Goal: Information Seeking & Learning: Find specific fact

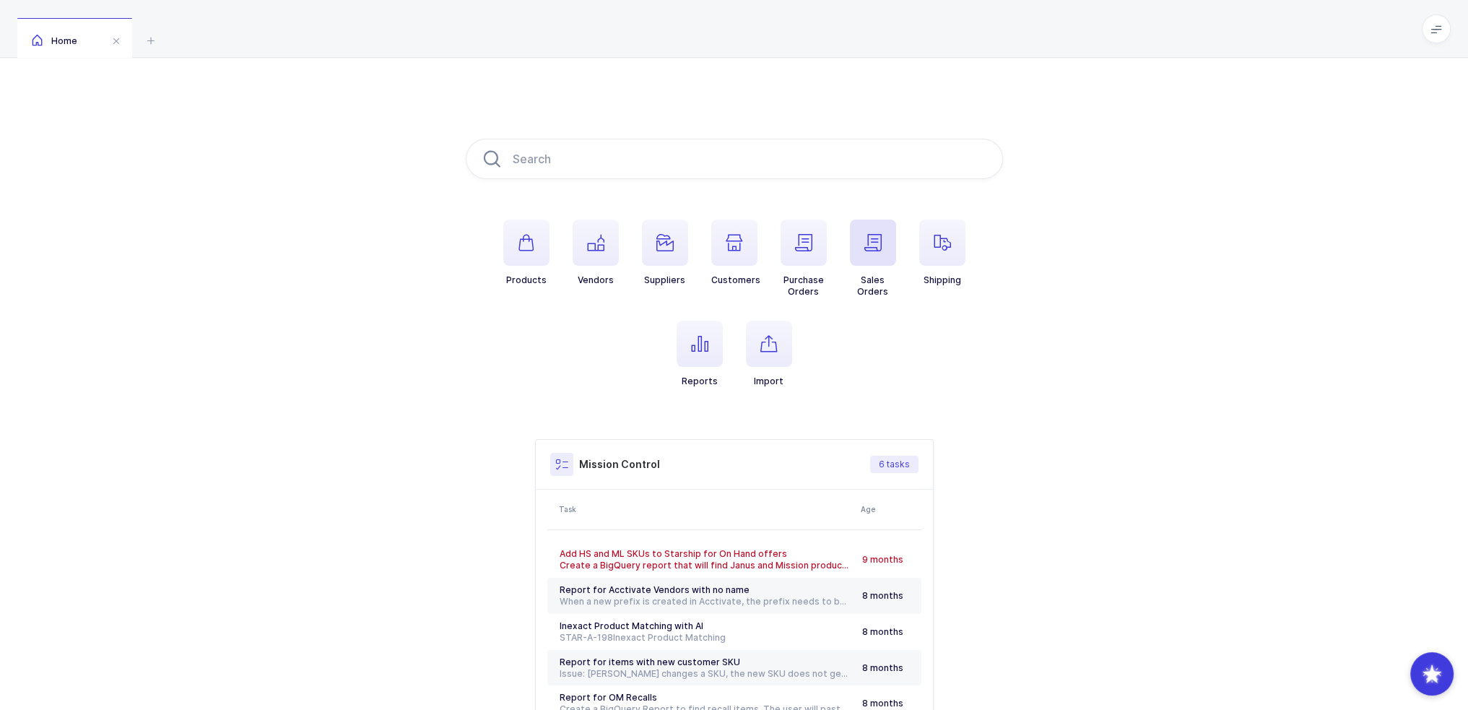
click at [891, 265] on span "button" at bounding box center [873, 243] width 46 height 46
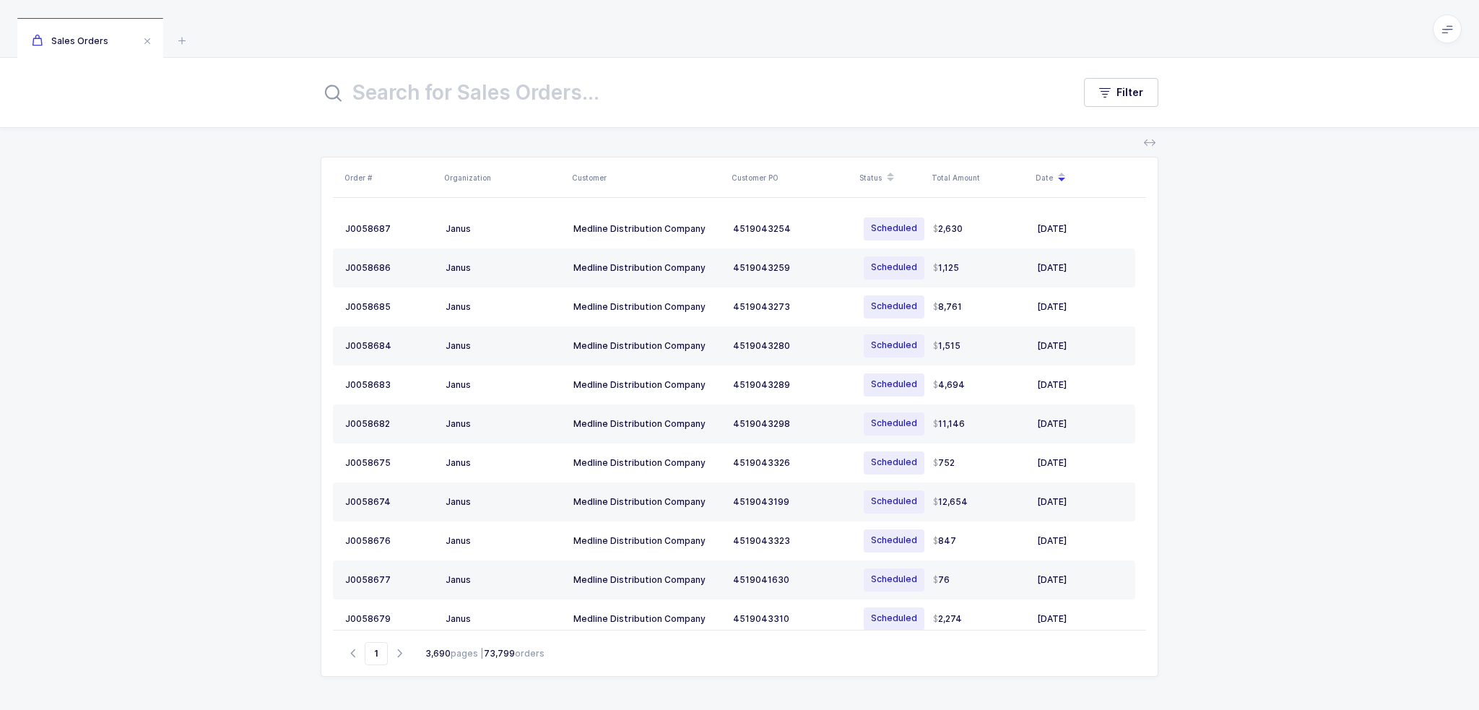
click at [583, 97] on input "text" at bounding box center [688, 92] width 734 height 35
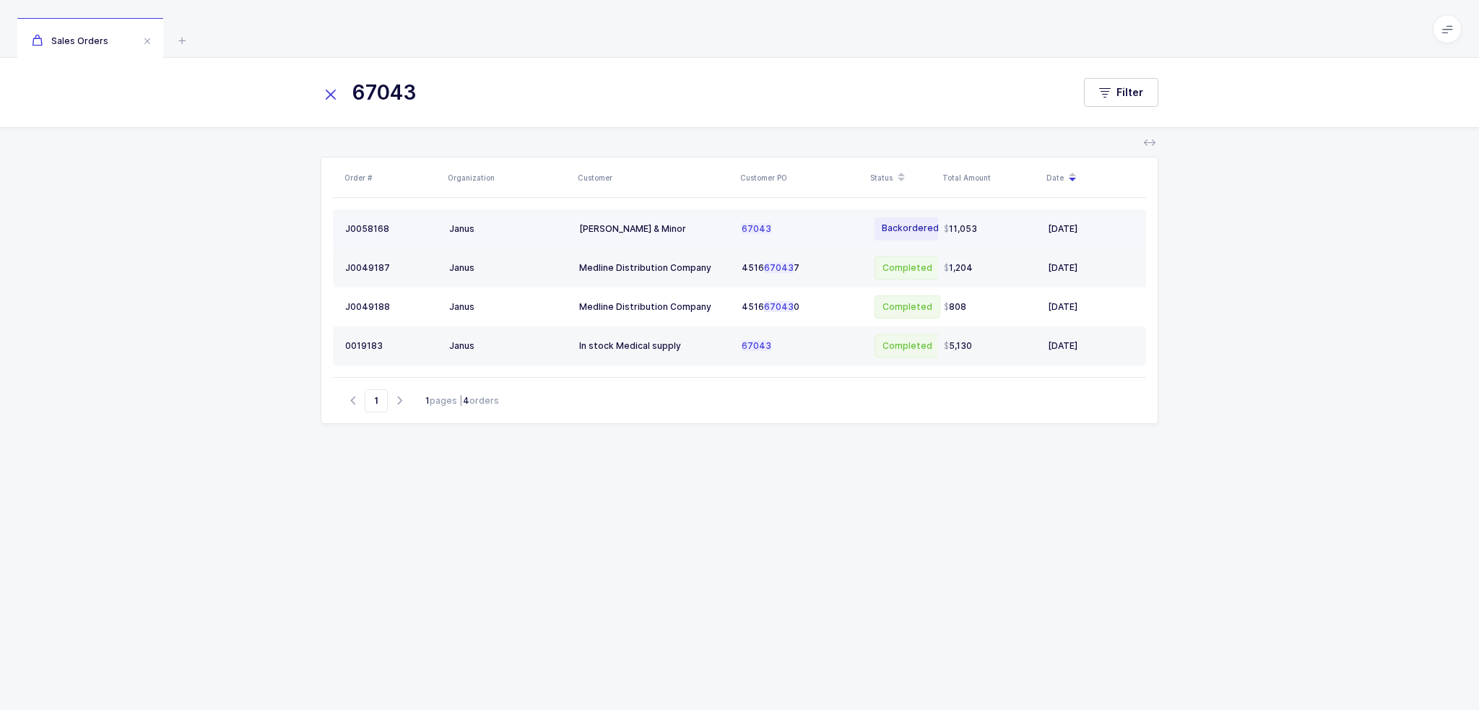
type input "67043"
click at [747, 229] on span "67043" at bounding box center [757, 228] width 30 height 11
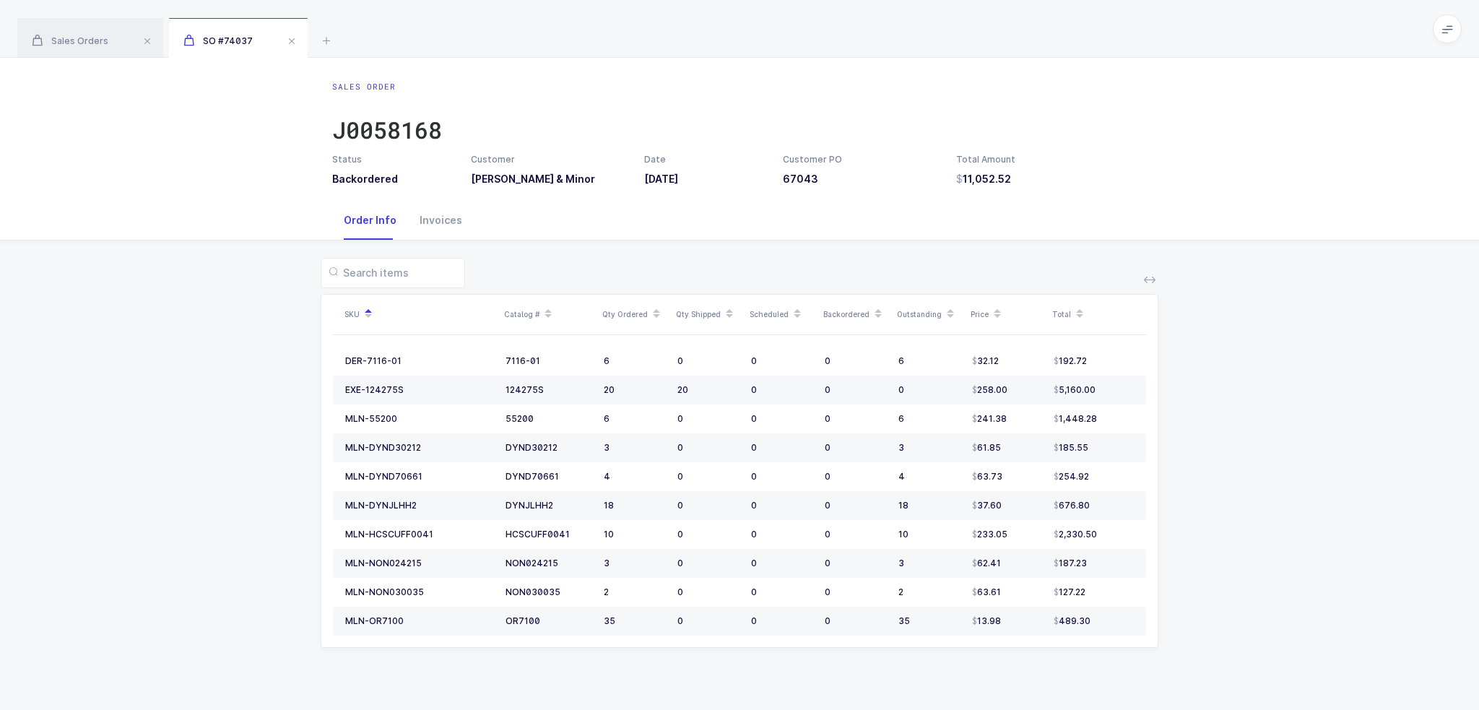
drag, startPoint x: 703, startPoint y: 392, endPoint x: 694, endPoint y: 391, distance: 8.8
click at [694, 391] on div "20" at bounding box center [708, 390] width 62 height 12
drag, startPoint x: 551, startPoint y: 364, endPoint x: 682, endPoint y: 433, distance: 147.6
click at [682, 433] on tbody "DER-7116-01 7116-01 6 0 0 0 6 32.12 192.72 EXE-124275S 124275S 20 20 0 0 0 258.…" at bounding box center [739, 491] width 813 height 289
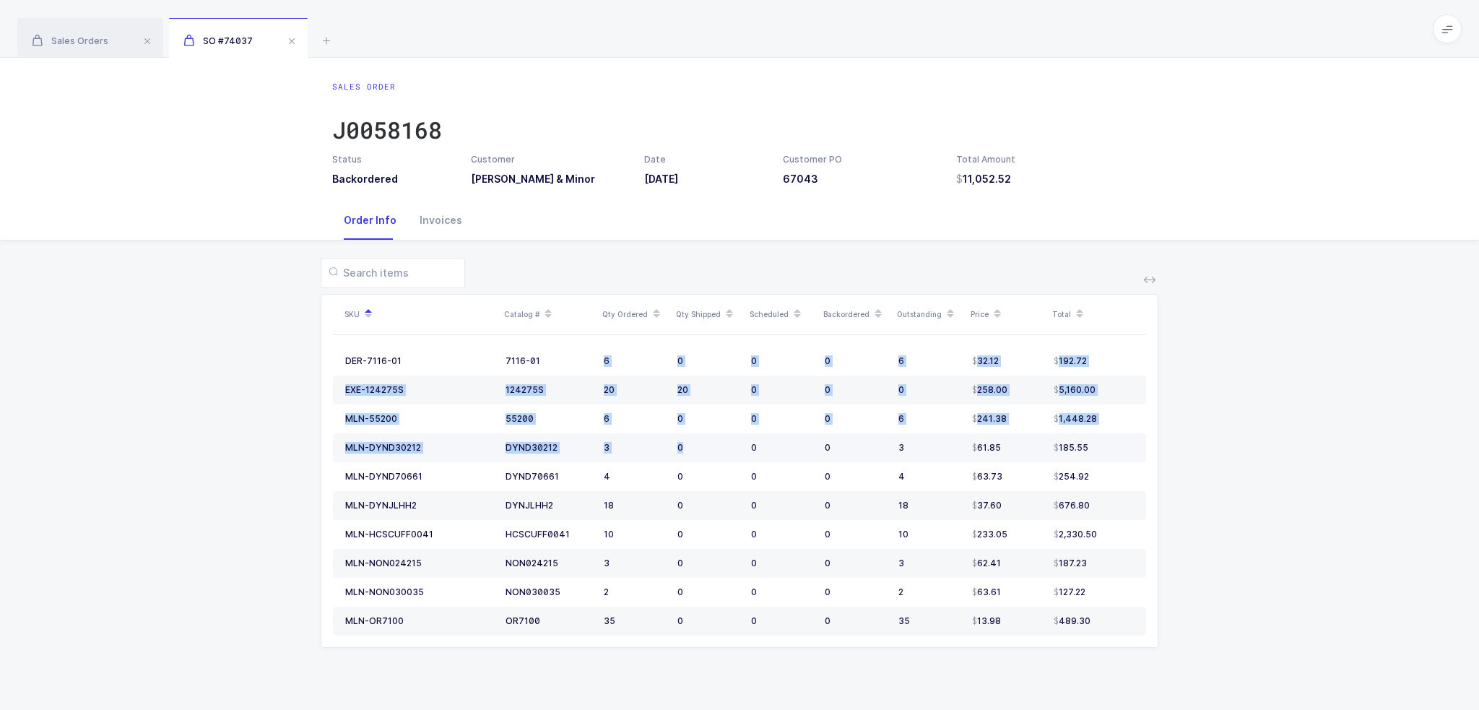
click at [682, 433] on td "0" at bounding box center [709, 447] width 74 height 29
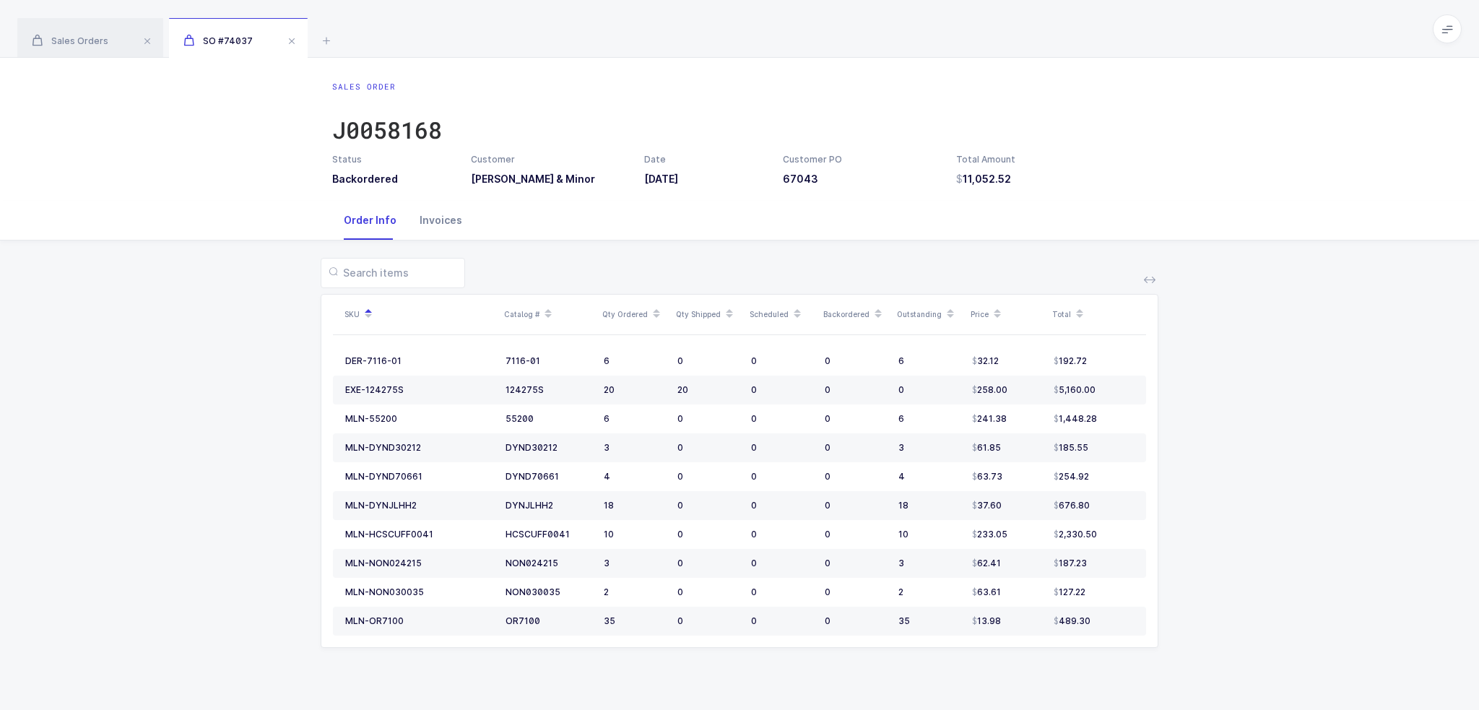
click at [449, 223] on div "Invoices" at bounding box center [441, 220] width 66 height 39
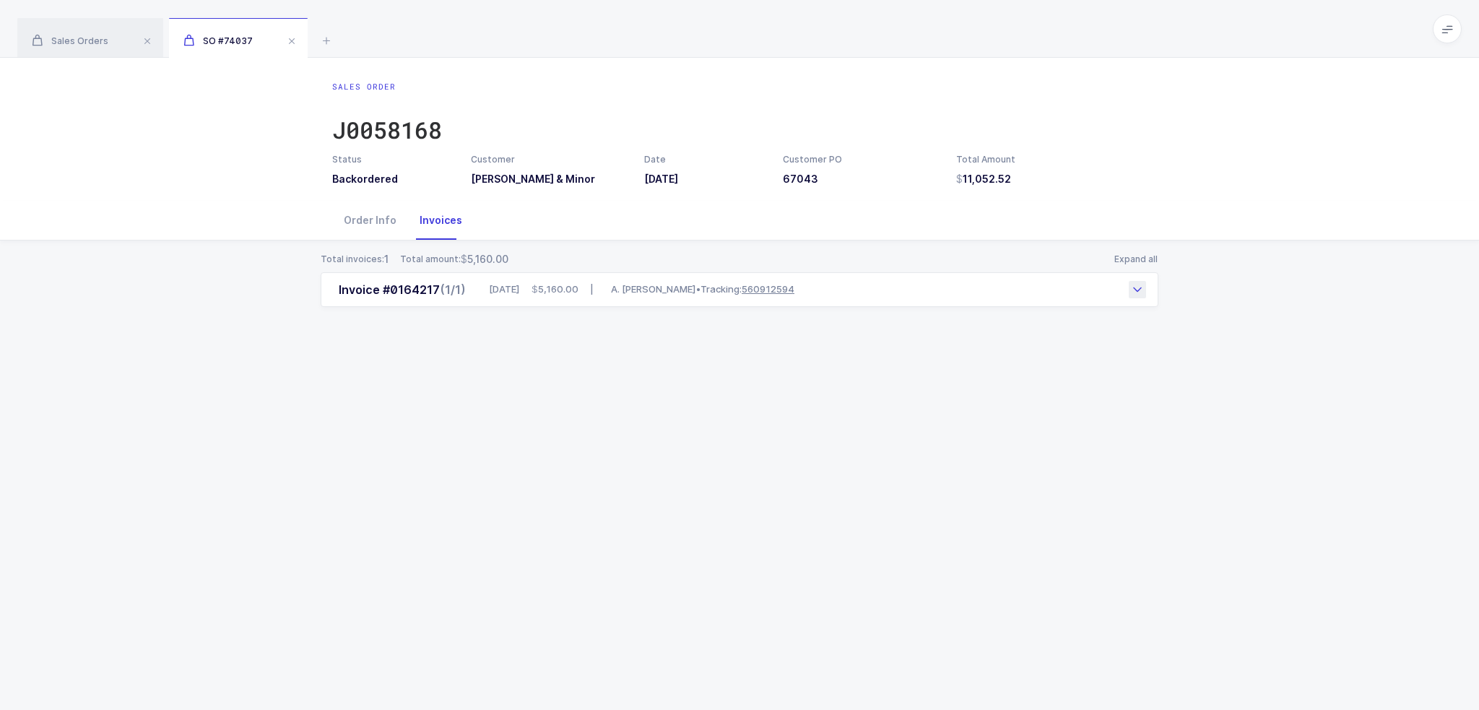
click at [466, 279] on div "Invoice #0164217 (1/1) 08/20/2025 5,160.00 | A. Duie Pyle • Tracking: 560912594" at bounding box center [740, 289] width 838 height 35
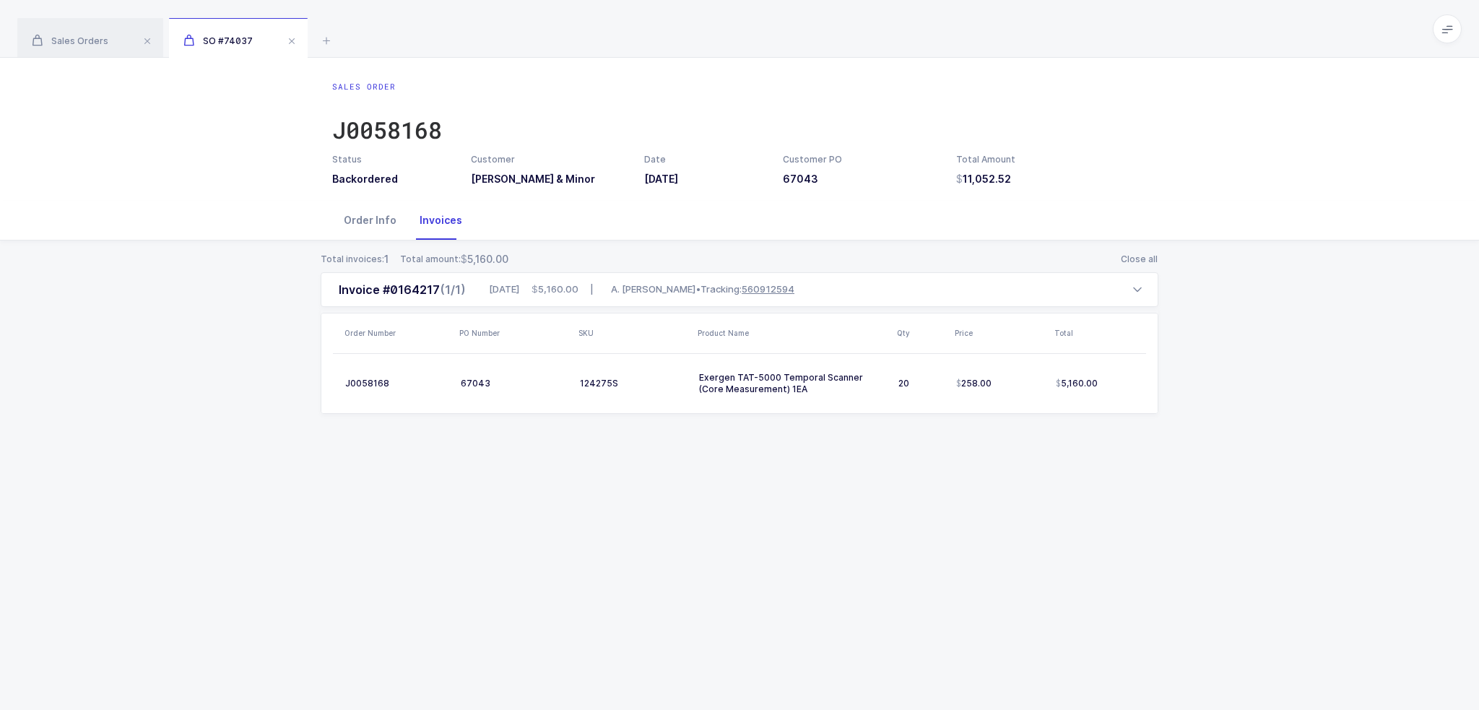
click at [363, 218] on div "Order Info" at bounding box center [370, 220] width 76 height 39
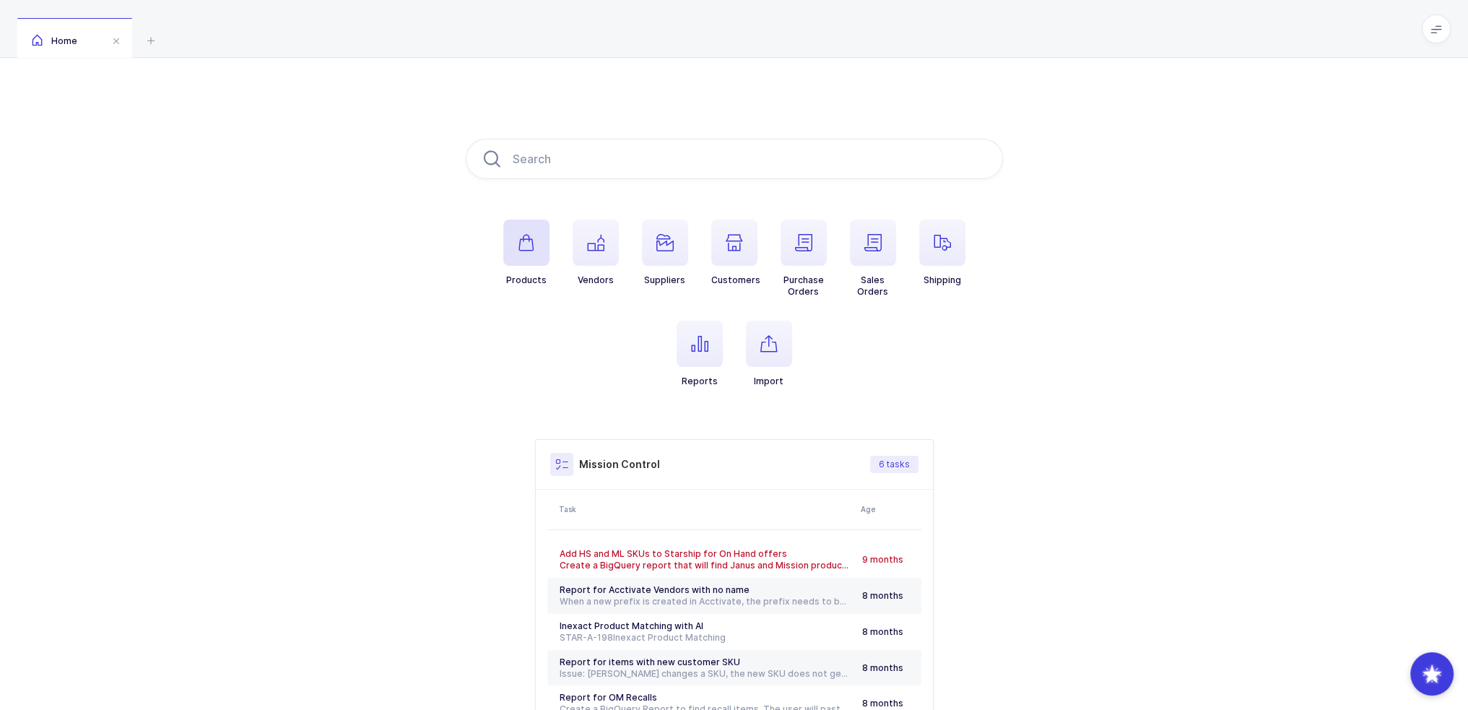
click at [519, 242] on icon "button" at bounding box center [526, 242] width 17 height 17
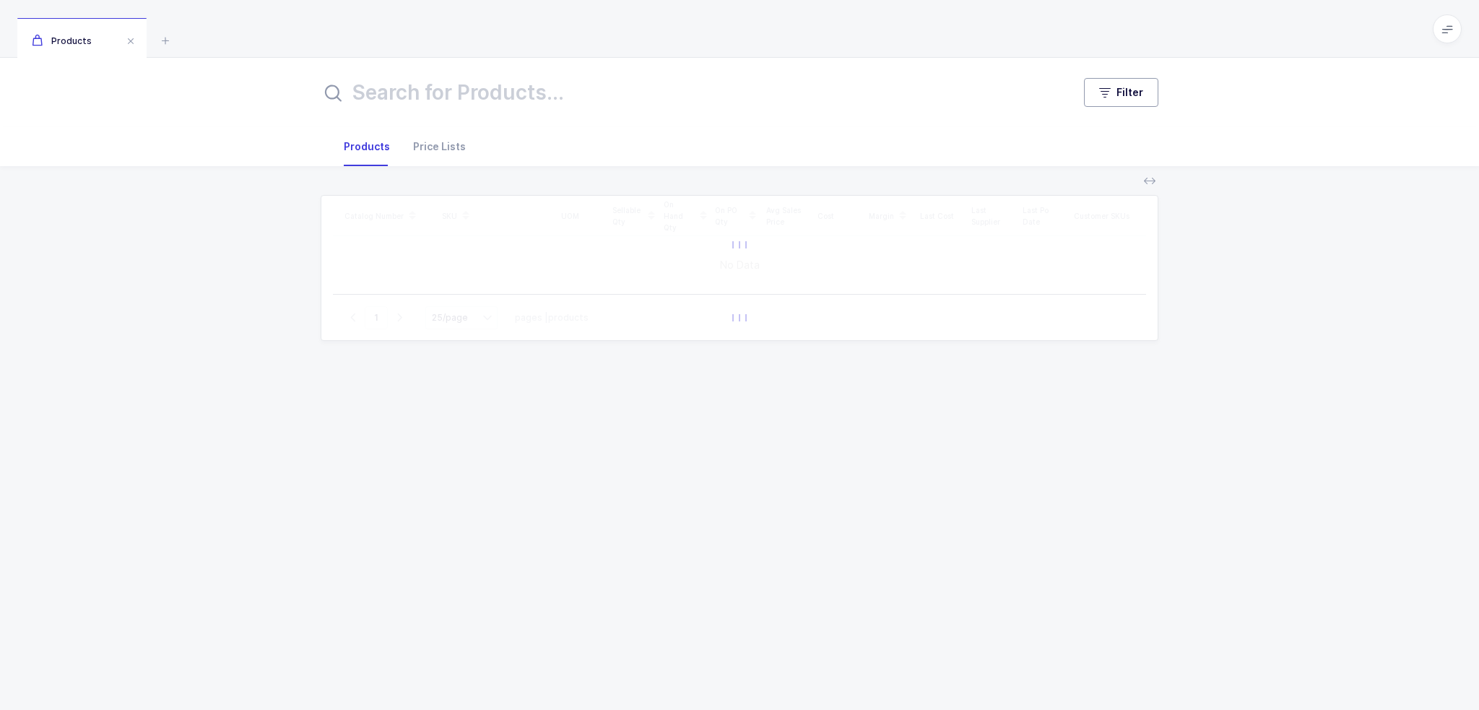
click at [1140, 95] on span "Filter" at bounding box center [1129, 92] width 27 height 14
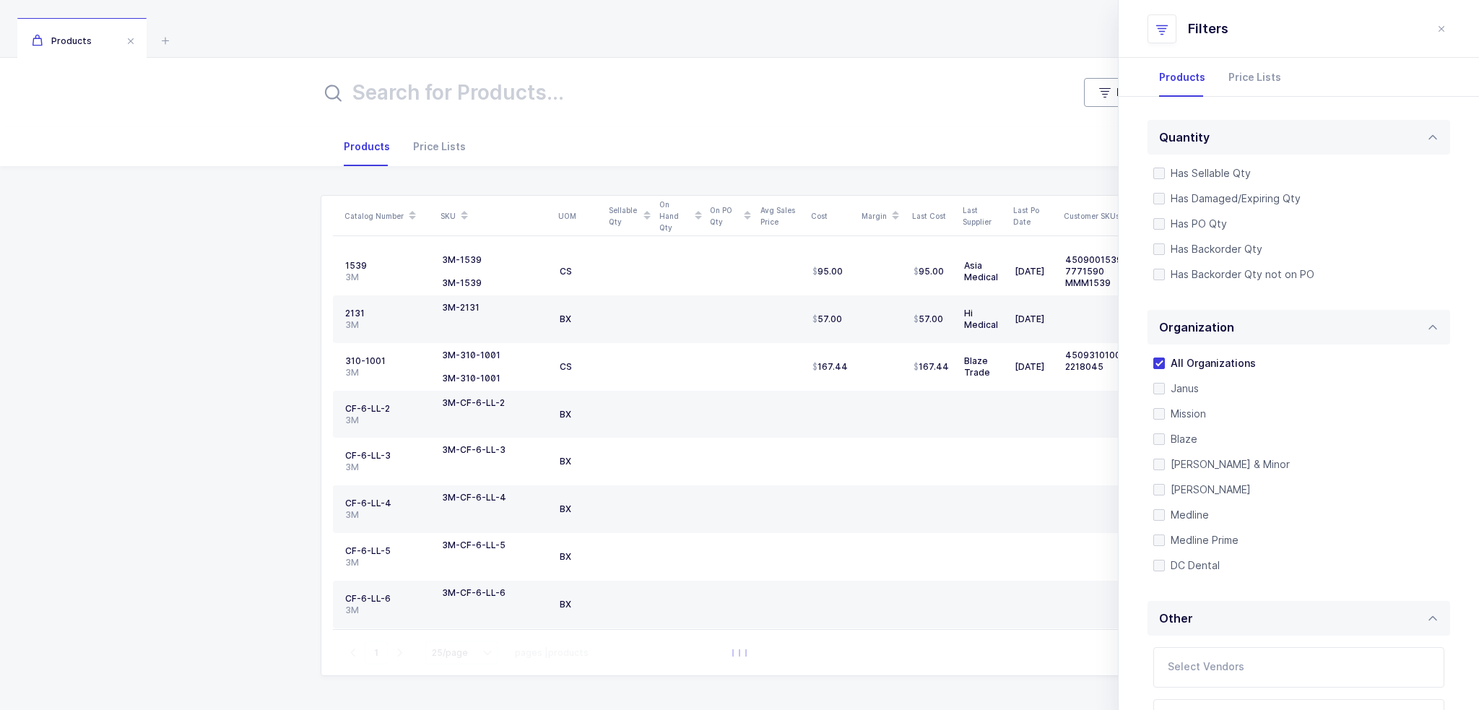
scroll to position [304, 0]
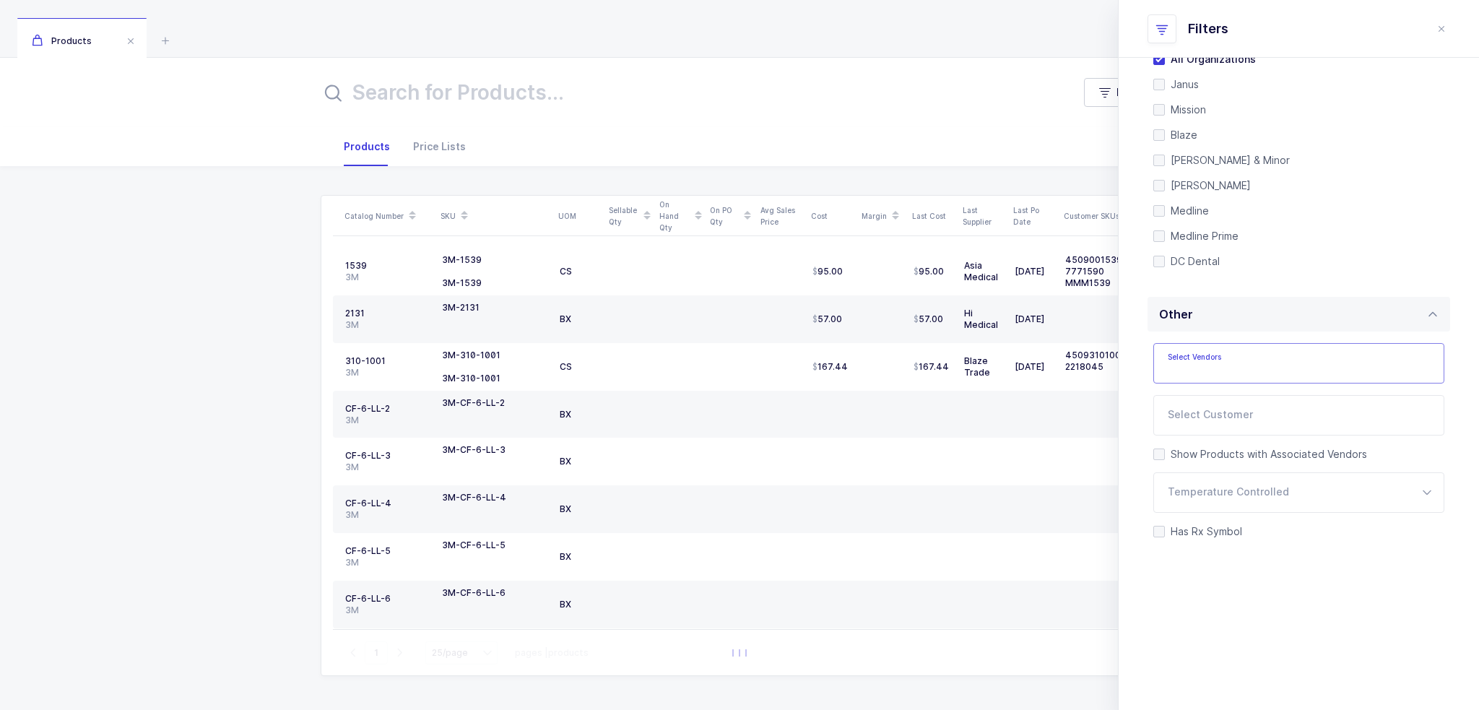
click at [1217, 372] on input "text" at bounding box center [1284, 367] width 233 height 19
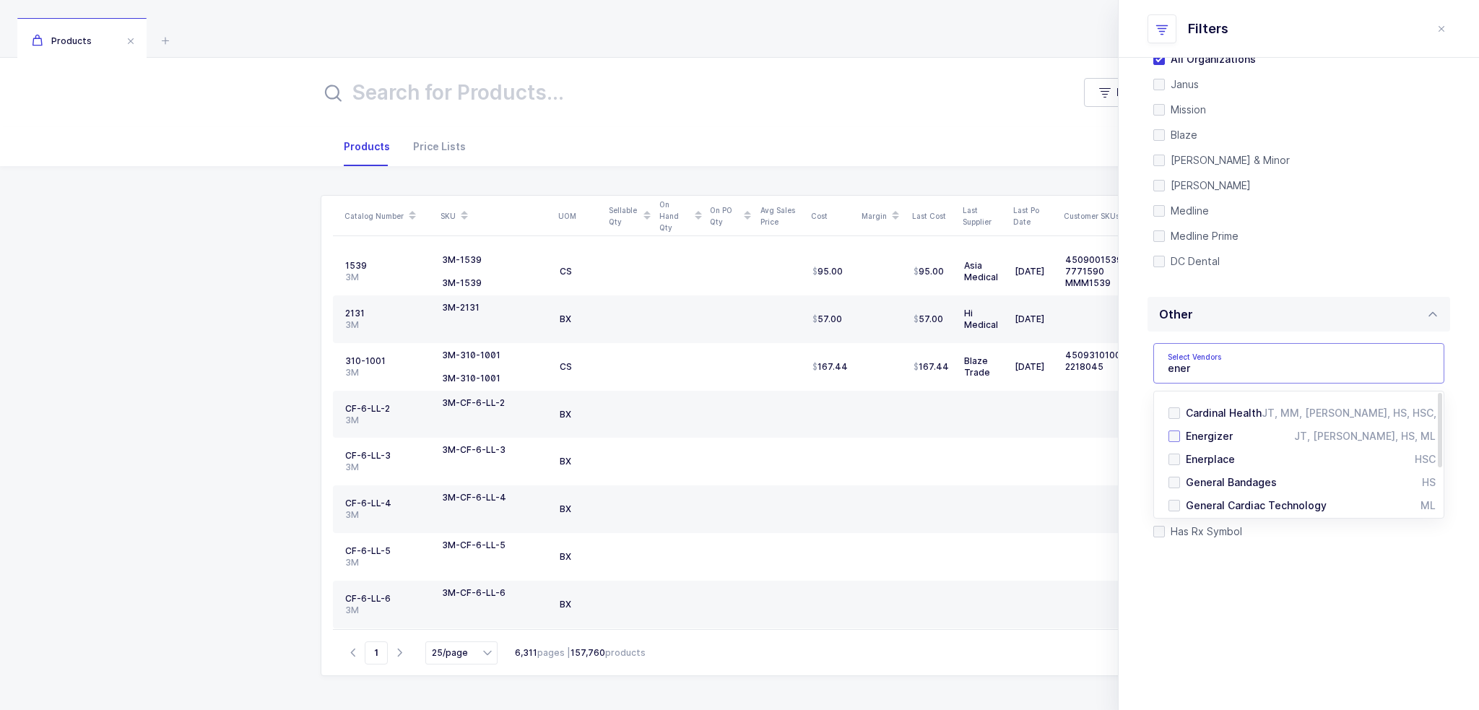
type input "ener"
click at [1238, 433] on div "Energizer" at bounding box center [1240, 436] width 108 height 14
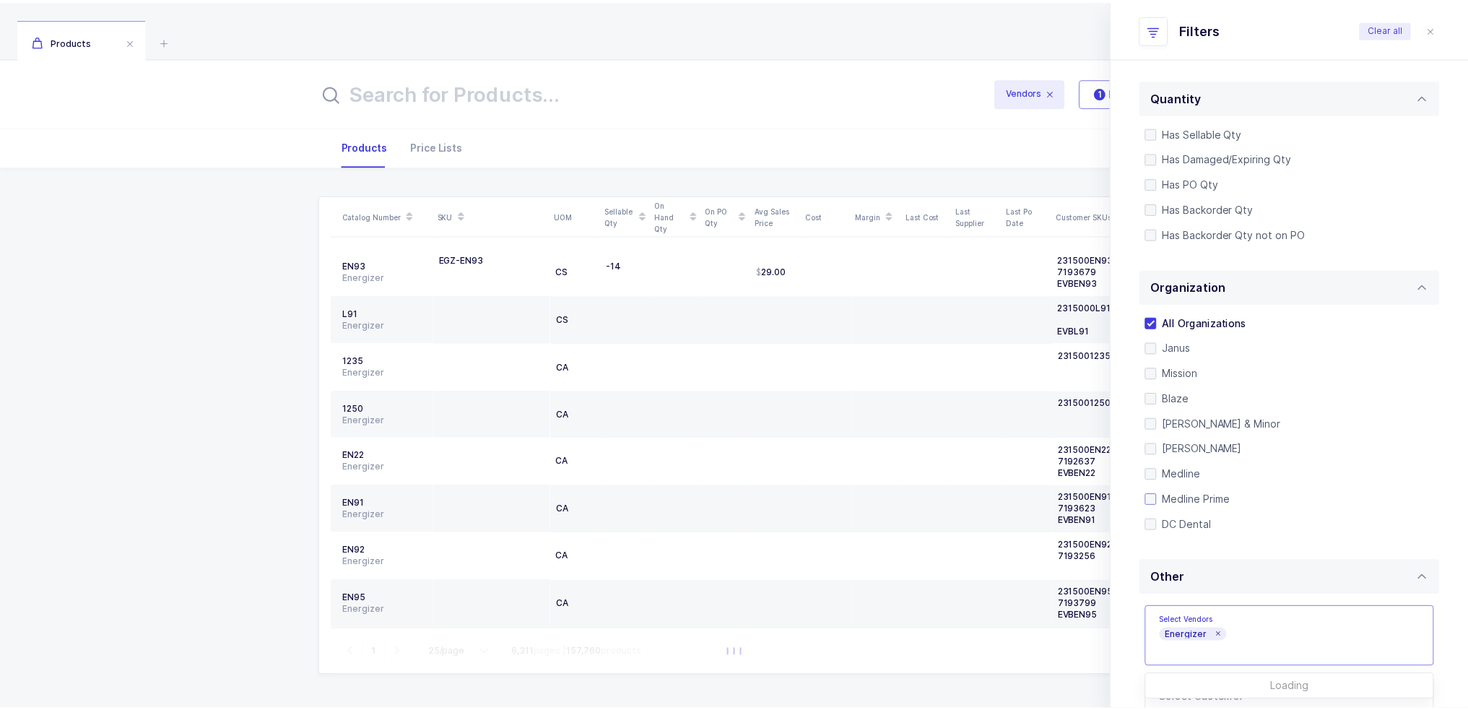
scroll to position [0, 0]
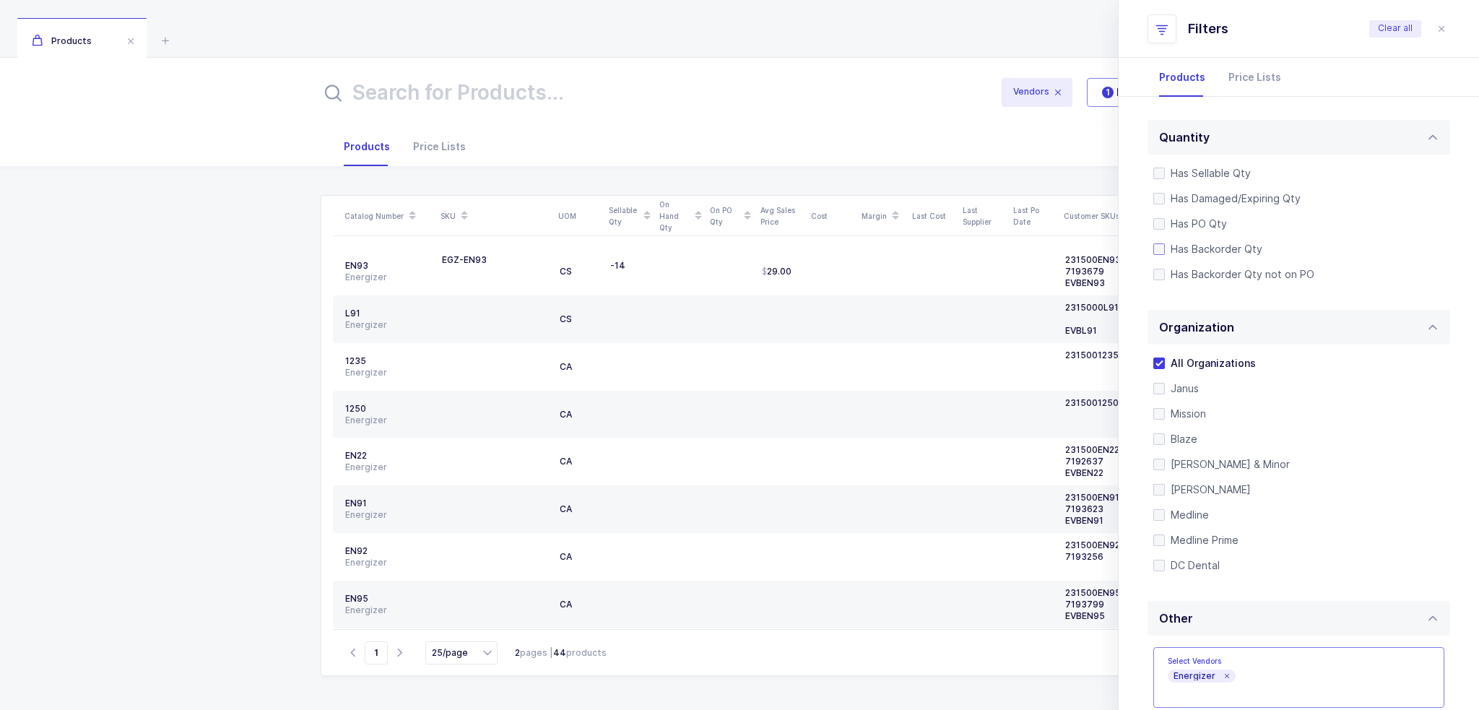
click at [1219, 245] on span "Has Backorder Qty" at bounding box center [1213, 249] width 97 height 14
click at [1165, 243] on input "Has Backorder Qty" at bounding box center [1165, 243] width 0 height 0
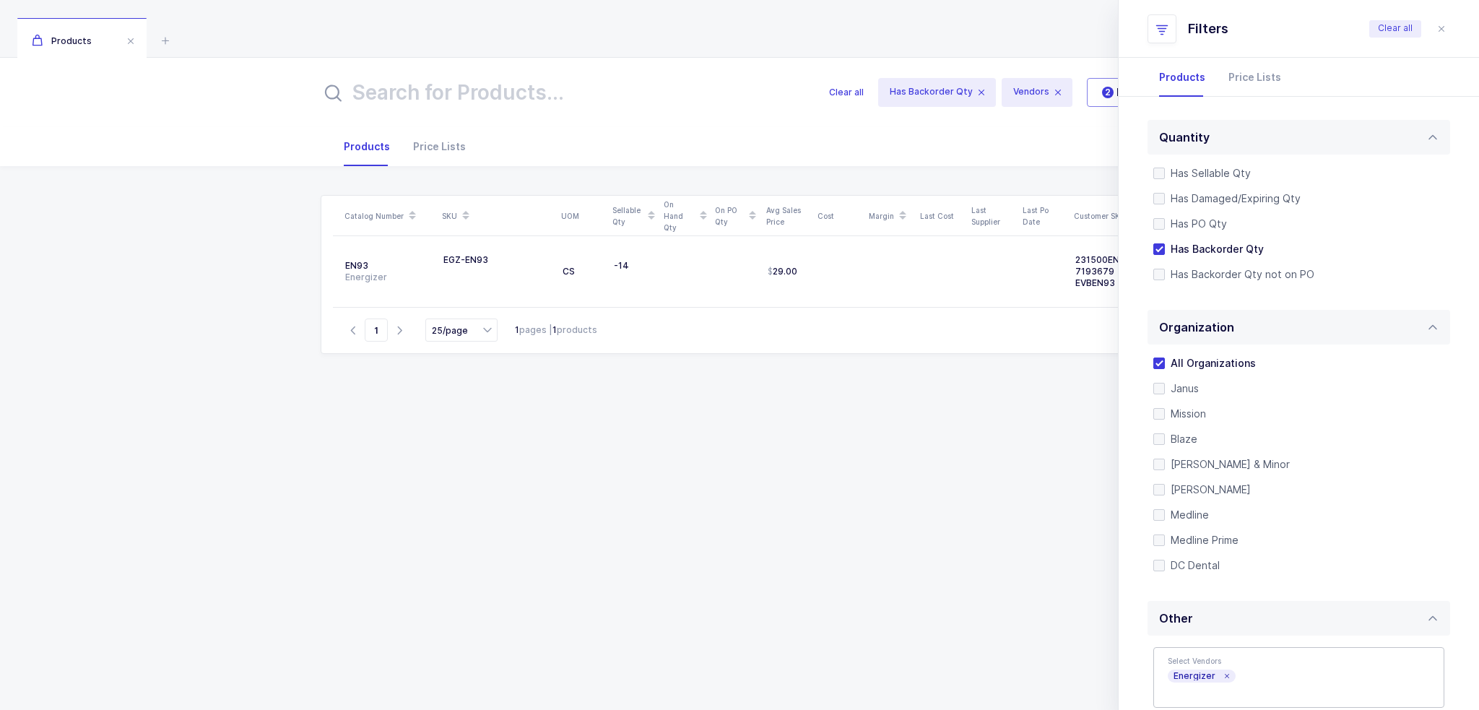
click at [653, 461] on div "Catalog Number SKU UOM Sellable Qty On Hand Qty On PO Qty Avg Sales Price Cost …" at bounding box center [740, 434] width 838 height 479
click at [437, 108] on input "text" at bounding box center [566, 92] width 491 height 35
paste input "EN91CS"
click at [511, 87] on input "EN91CS" at bounding box center [566, 92] width 491 height 35
type input "EN91CS"
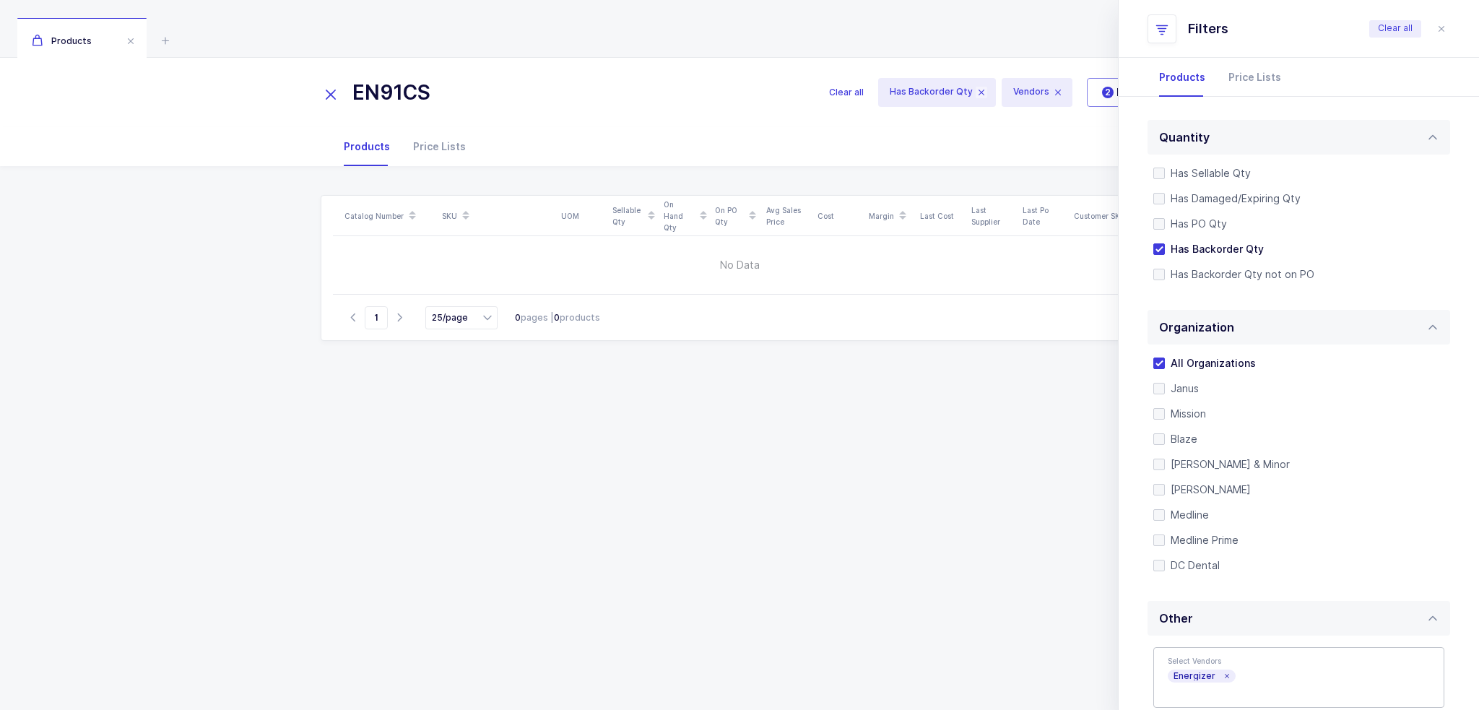
click at [984, 90] on icon at bounding box center [981, 93] width 12 height 12
click at [1059, 92] on icon at bounding box center [1058, 93] width 12 height 12
click at [519, 93] on input "EN91CS" at bounding box center [688, 92] width 734 height 35
click at [163, 44] on icon at bounding box center [165, 40] width 17 height 17
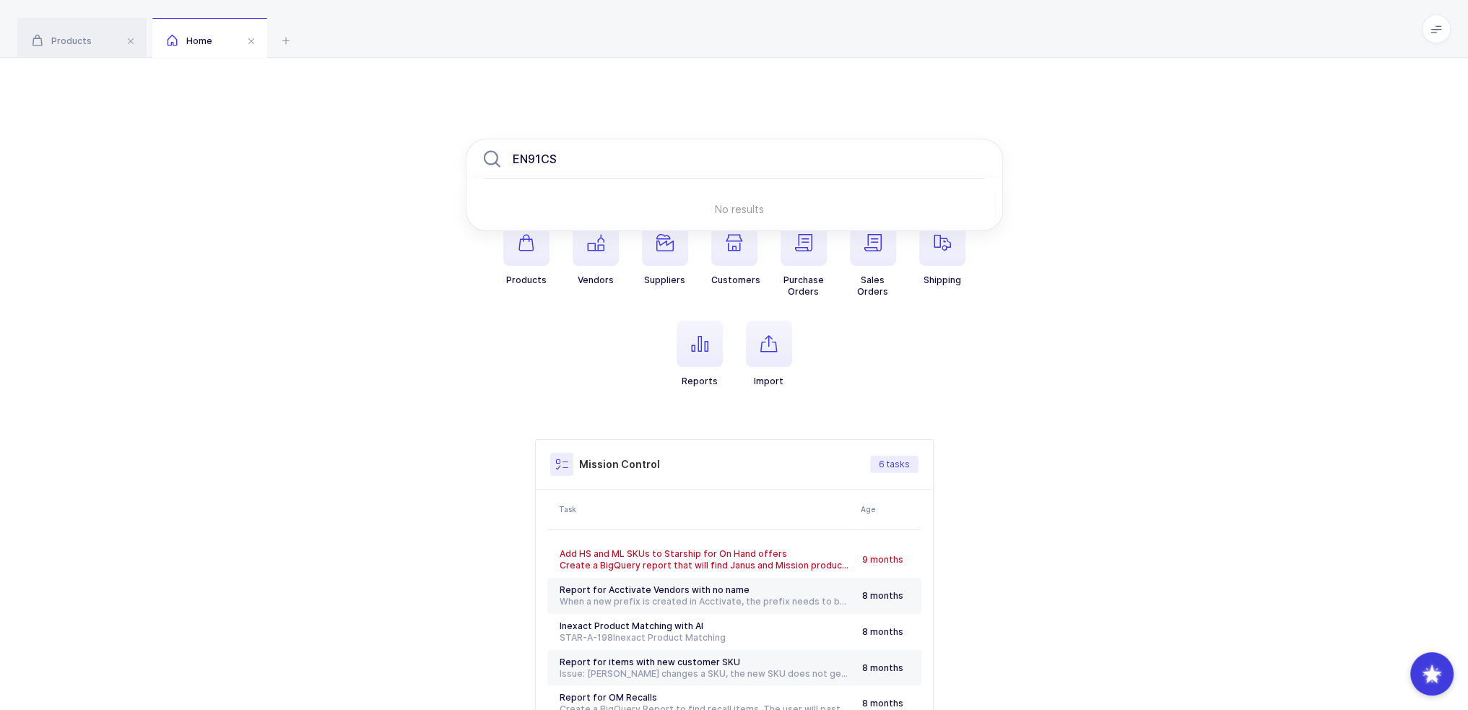
drag, startPoint x: 587, startPoint y: 151, endPoint x: 454, endPoint y: 165, distance: 133.6
click at [455, 165] on div "EN91CS No results Products Vendors Suppliers Customers Purchase Orders Sales Or…" at bounding box center [734, 454] width 1468 height 793
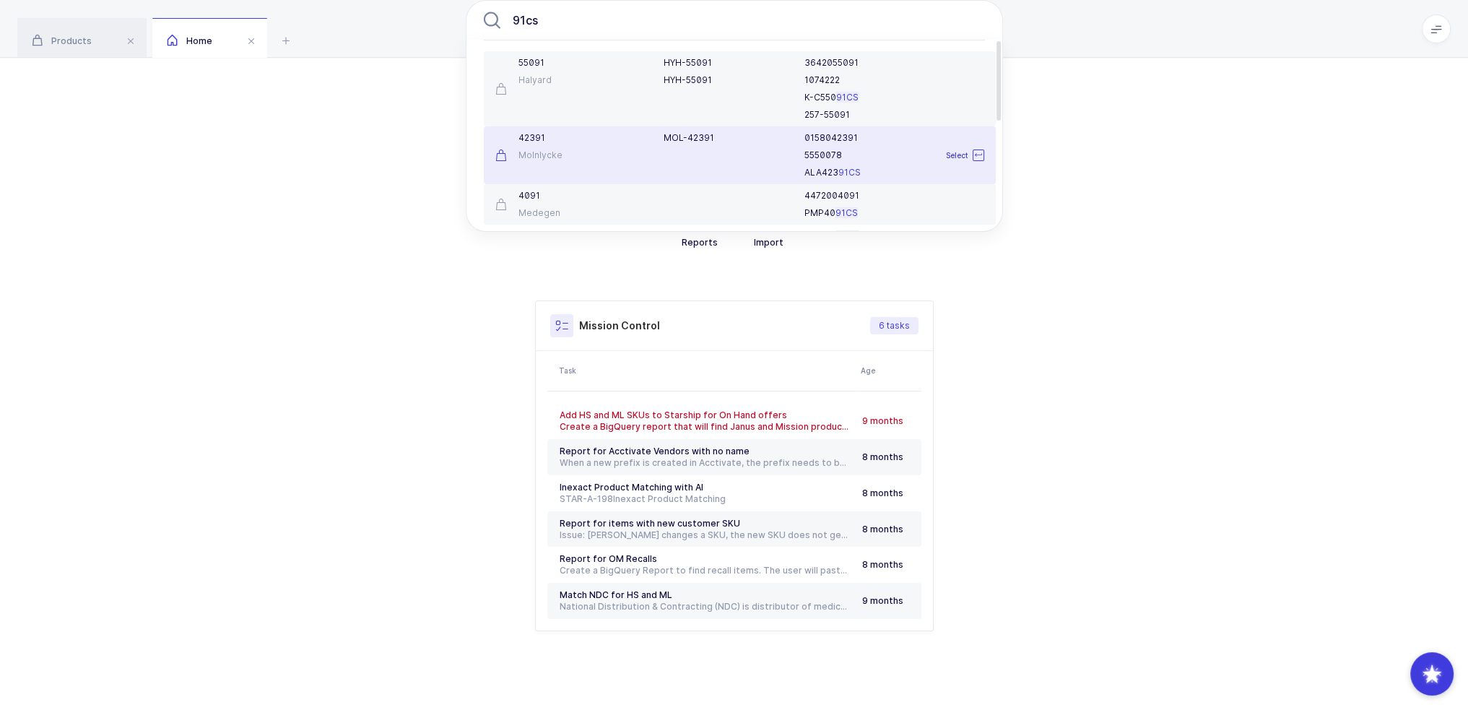
type input "91cs"
click at [416, 175] on div "91cs 55091 Halyard HYH-55091 HYH-55091 3642055091 1074222 K-C550 91CS 257-55091…" at bounding box center [734, 315] width 1468 height 793
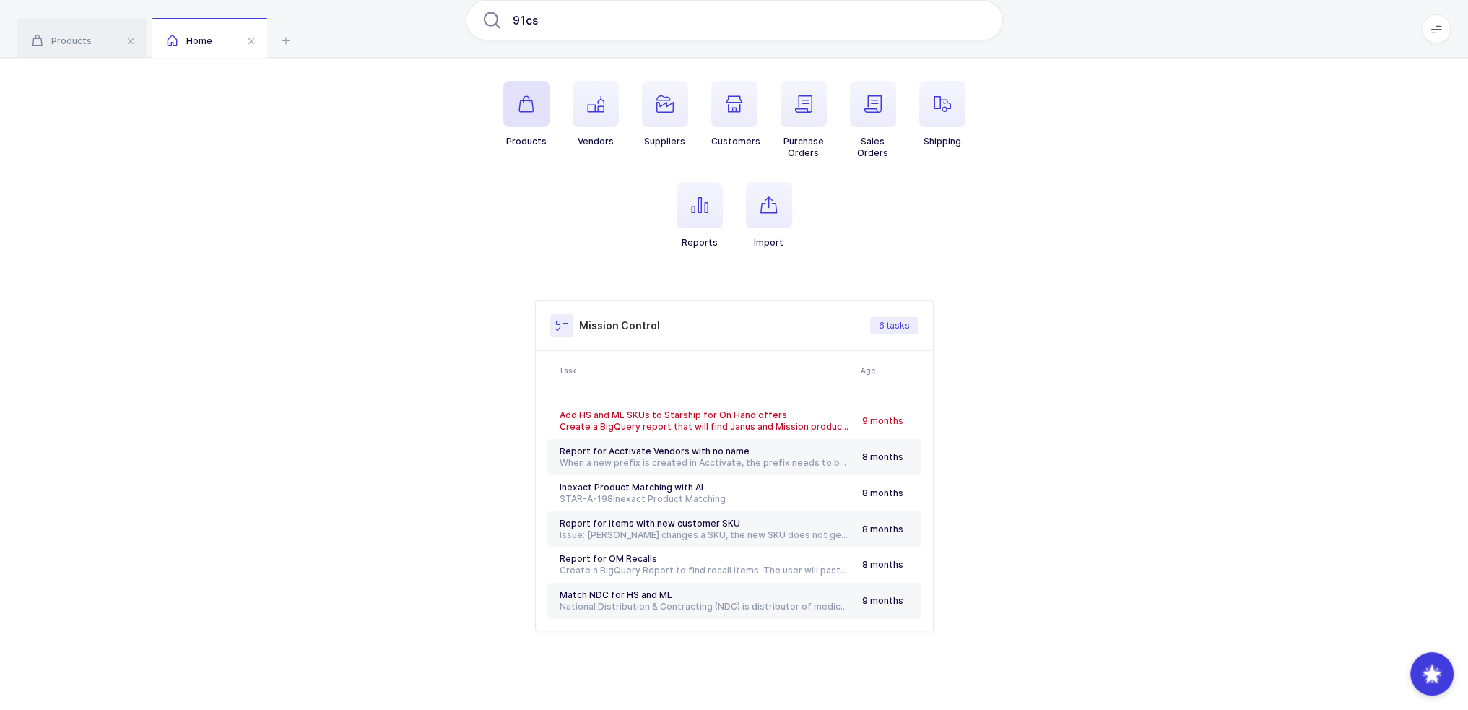
click at [520, 95] on icon "button" at bounding box center [526, 103] width 17 height 17
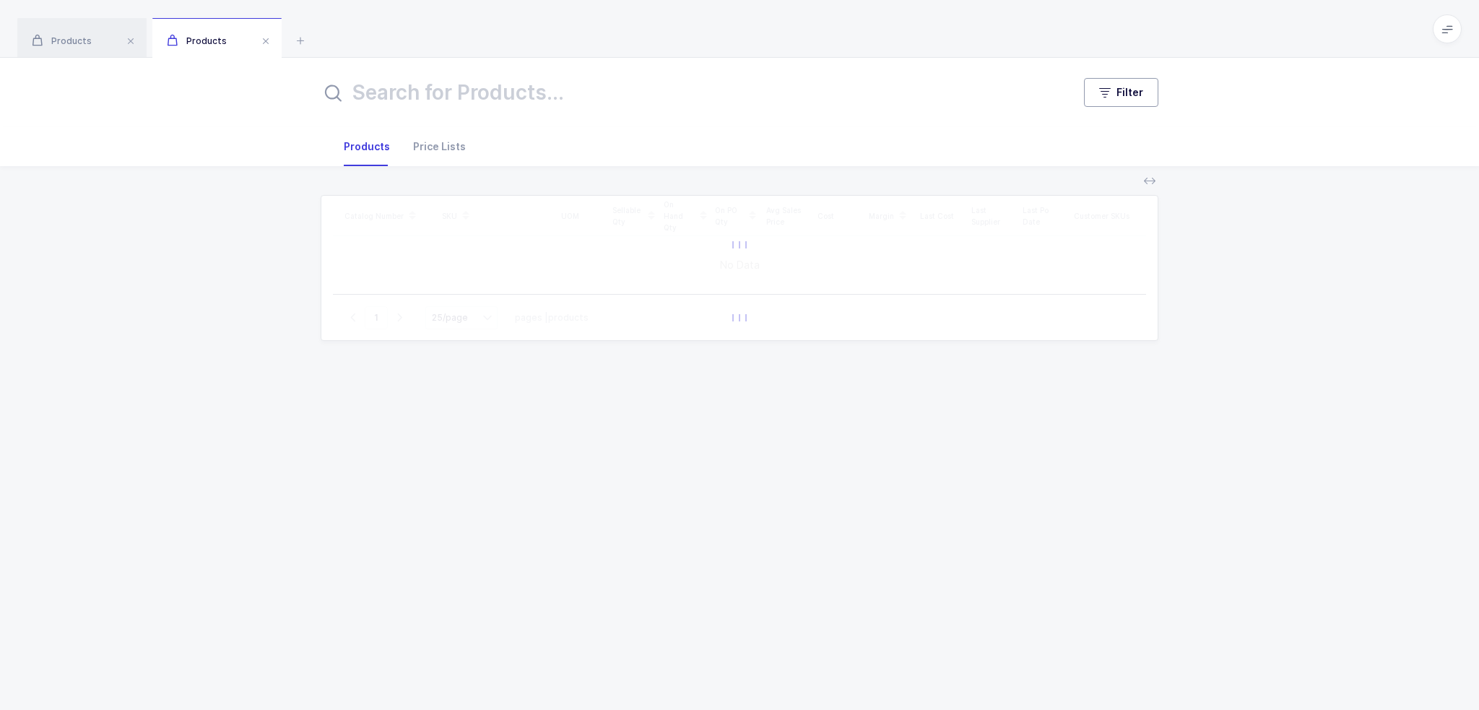
click at [1157, 90] on button "Filter" at bounding box center [1121, 92] width 74 height 29
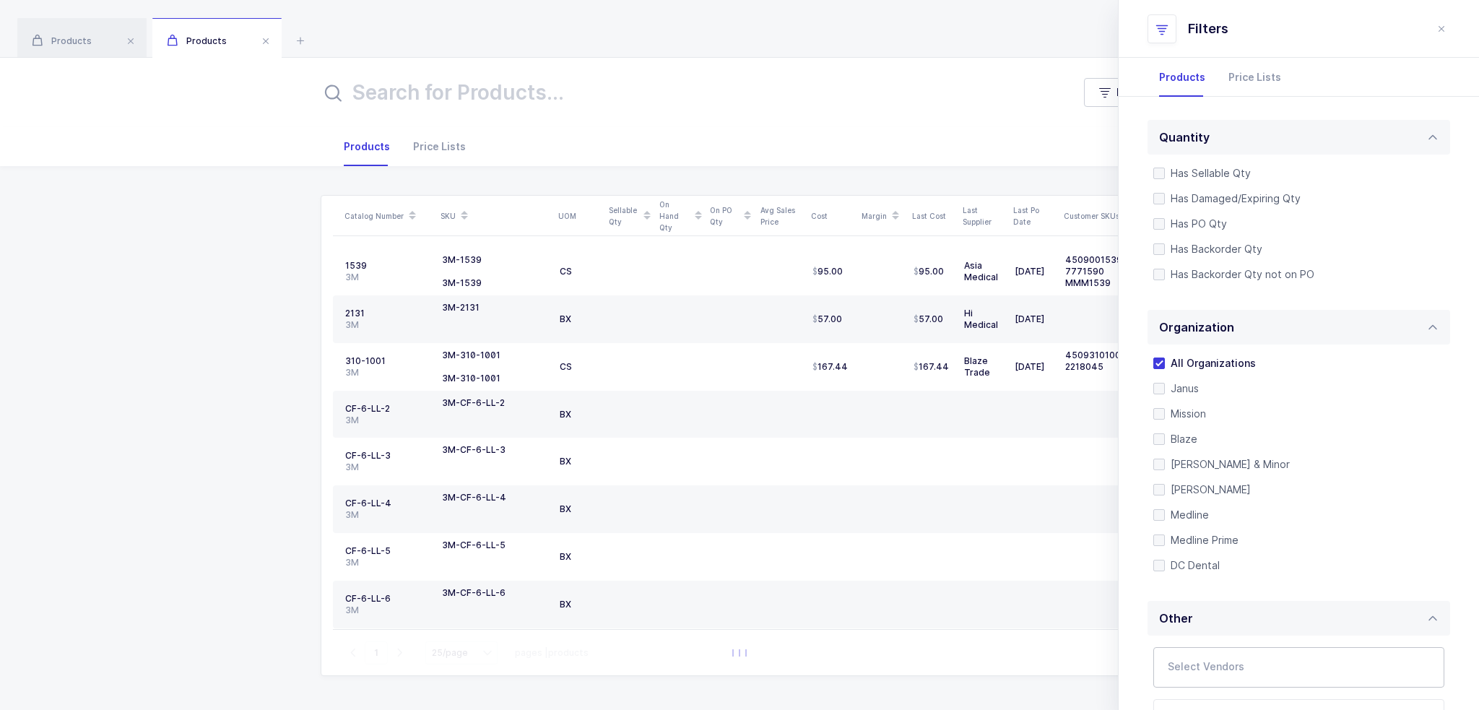
click at [1230, 653] on div at bounding box center [1281, 667] width 257 height 33
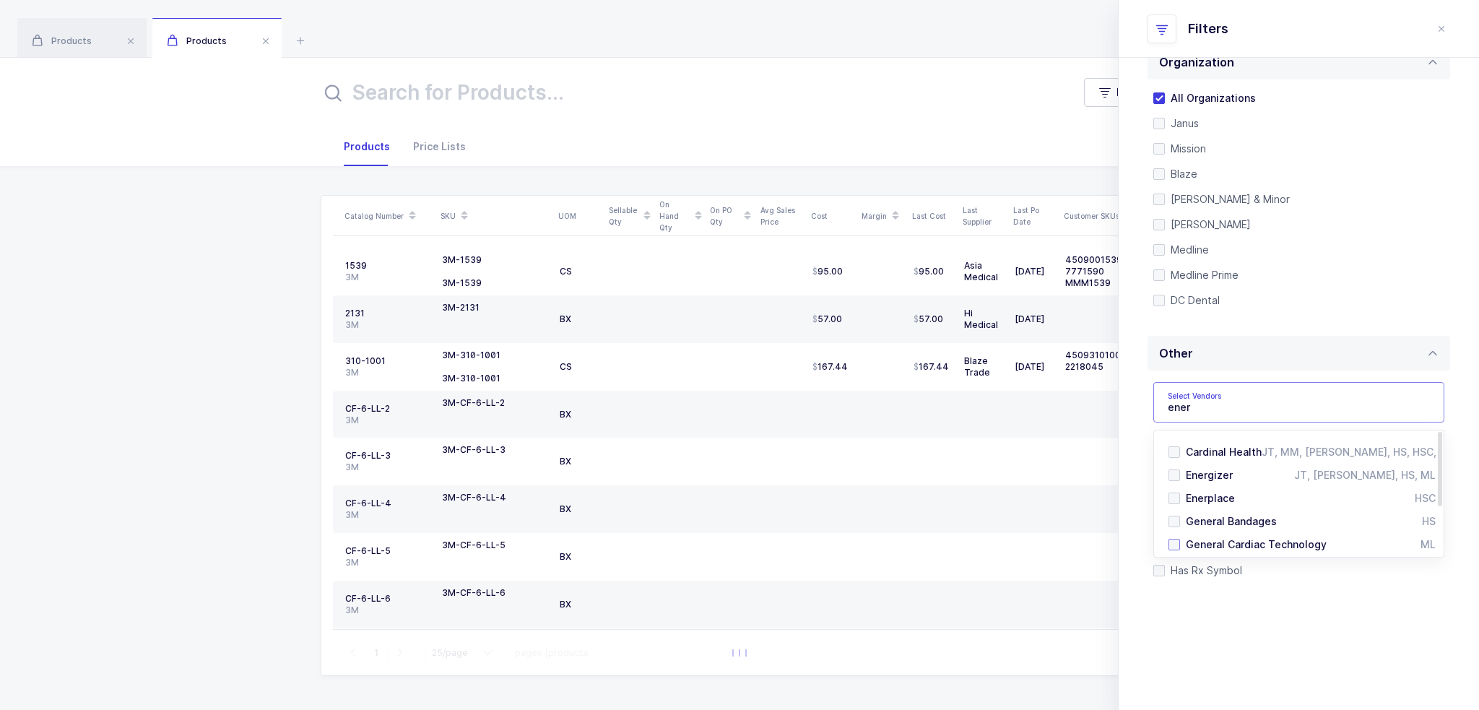
scroll to position [289, 0]
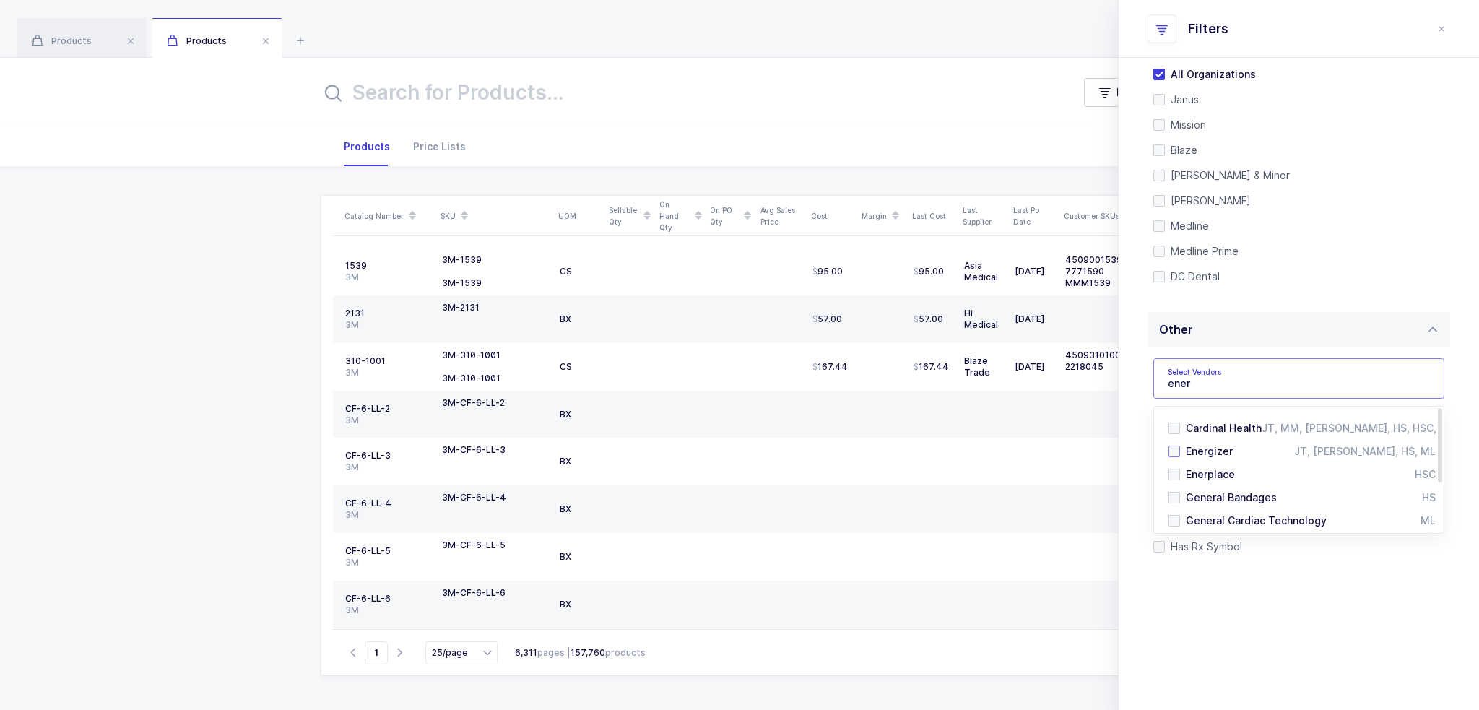
type input "ener"
click at [1225, 447] on span "Energizer" at bounding box center [1209, 451] width 47 height 12
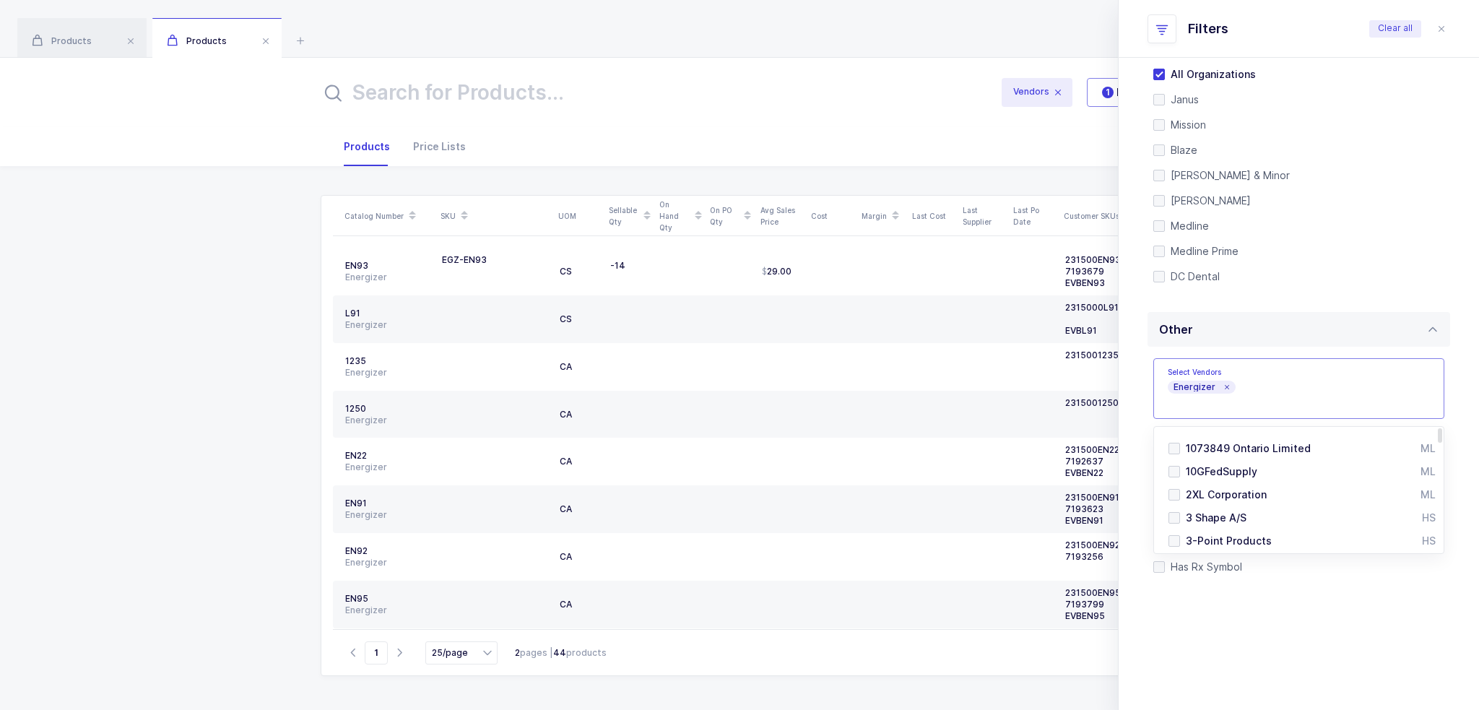
click at [543, 85] on input "text" at bounding box center [651, 92] width 661 height 35
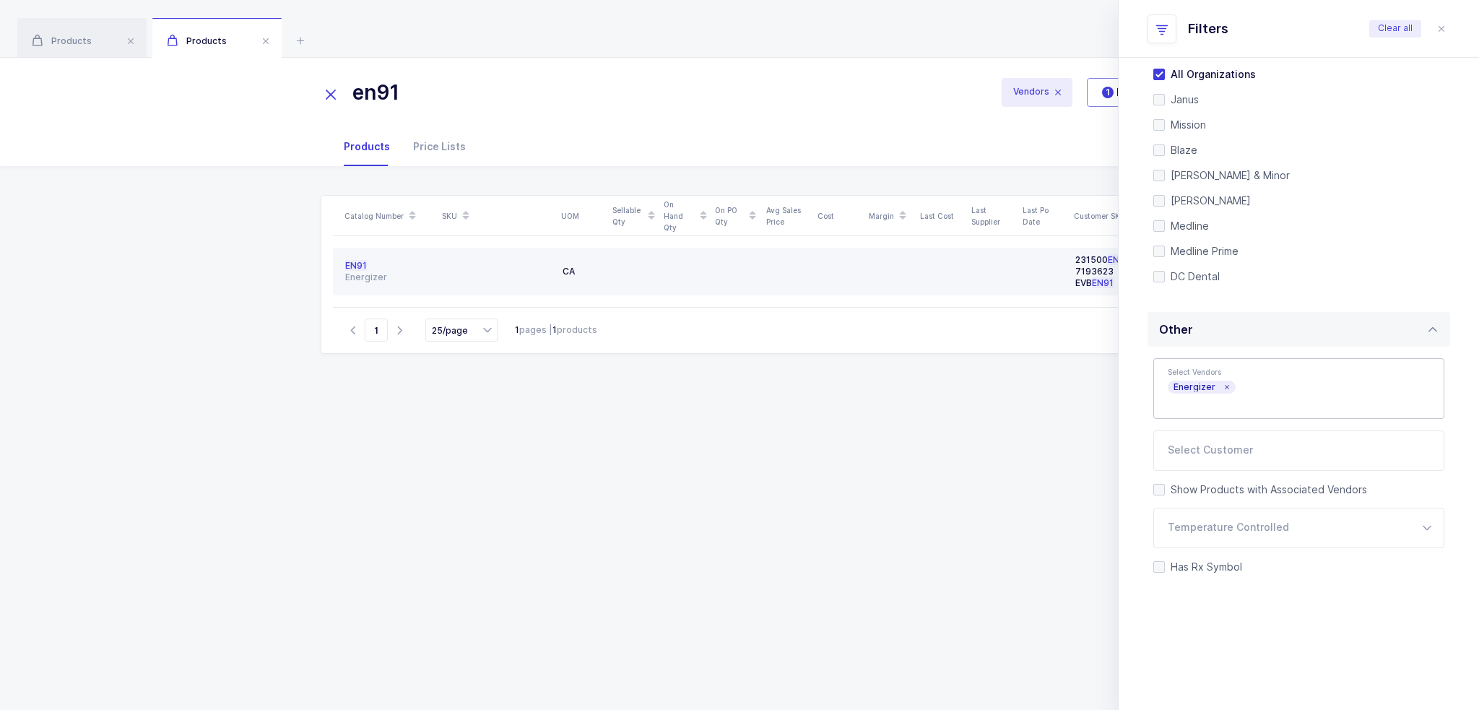
type input "en91"
click at [596, 282] on td "CA" at bounding box center [582, 272] width 51 height 48
click at [355, 261] on span "EN91" at bounding box center [356, 265] width 22 height 11
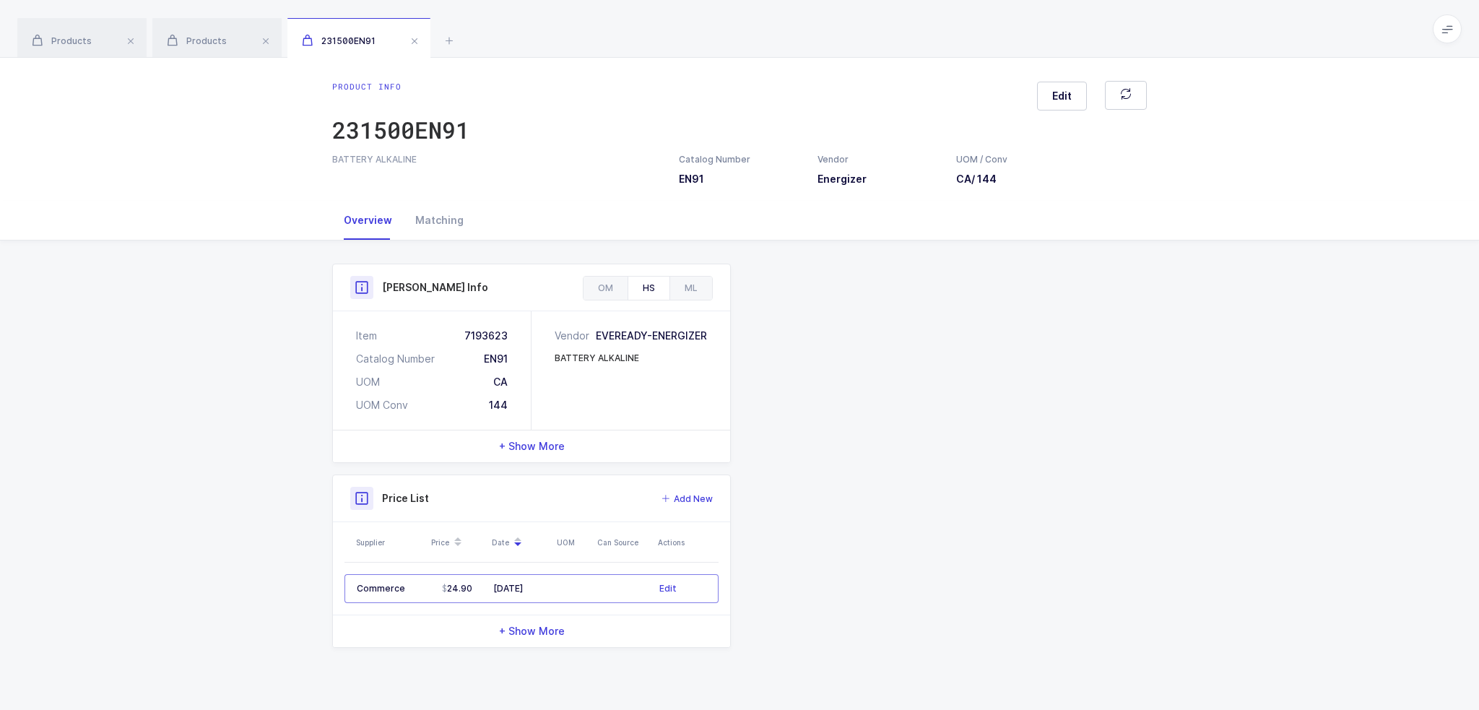
click at [781, 331] on div "Product Info Catalog Number EN91 Vendor Energizer UOM / Conv CA / 144 Descripti…" at bounding box center [739, 456] width 832 height 384
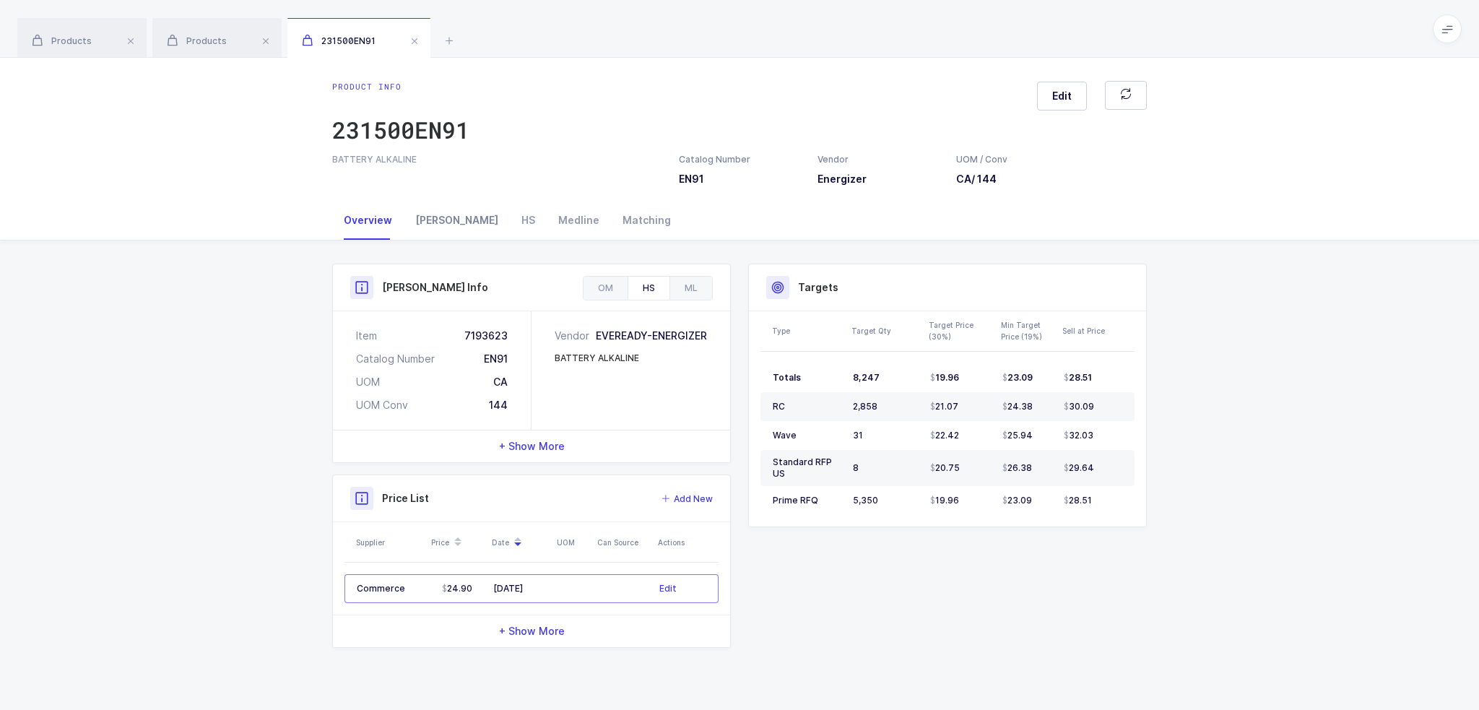
click at [427, 209] on div "[PERSON_NAME]" at bounding box center [457, 220] width 106 height 39
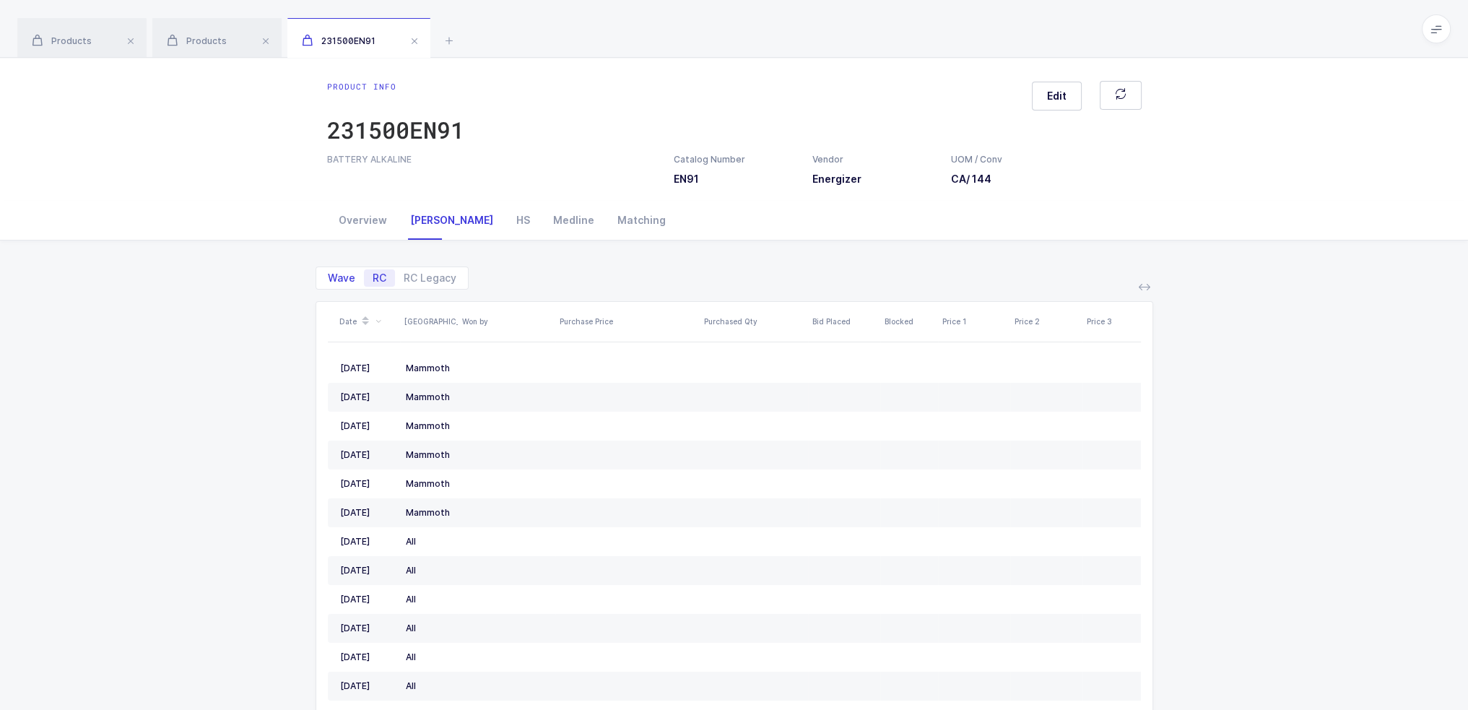
click at [349, 274] on span "Wave" at bounding box center [341, 278] width 27 height 10
click at [329, 274] on input "Wave" at bounding box center [323, 273] width 9 height 9
radio input "true"
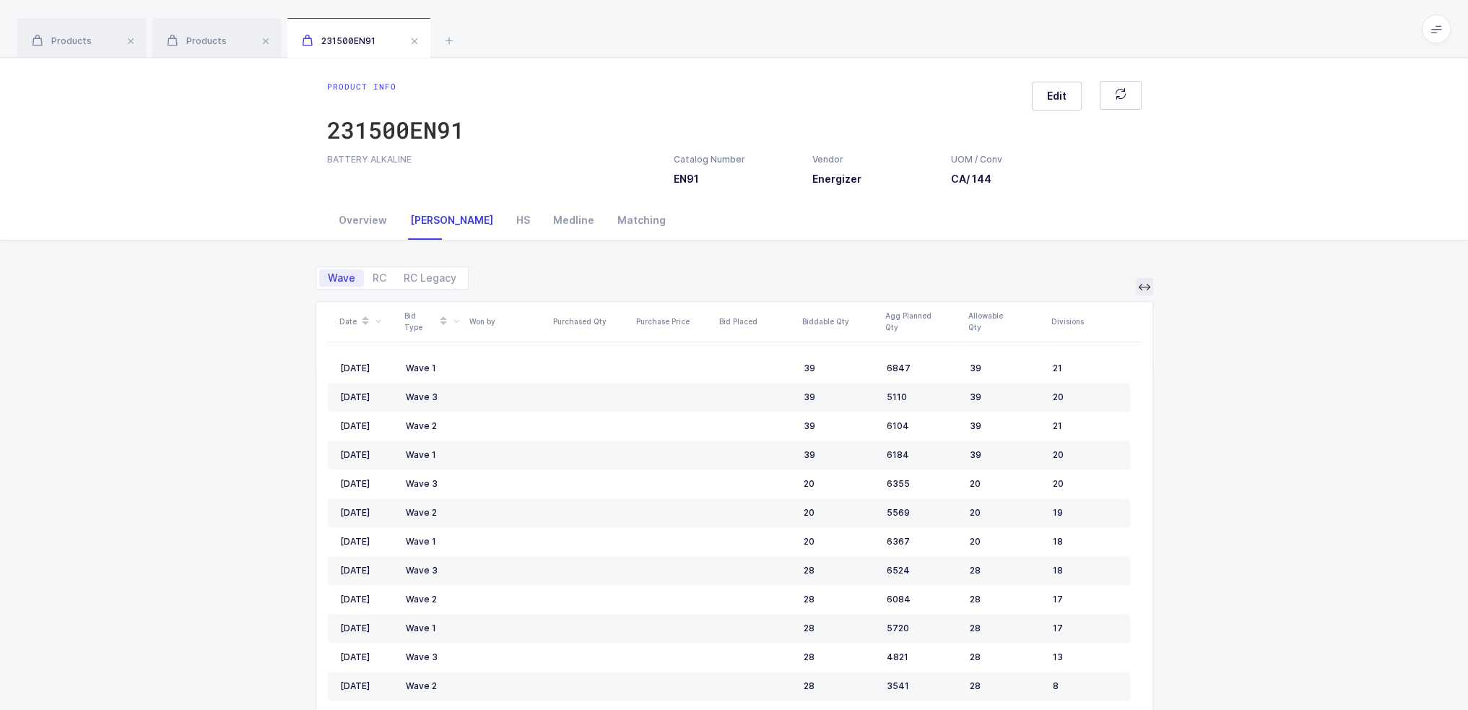
click at [1150, 291] on icon at bounding box center [1145, 287] width 12 height 12
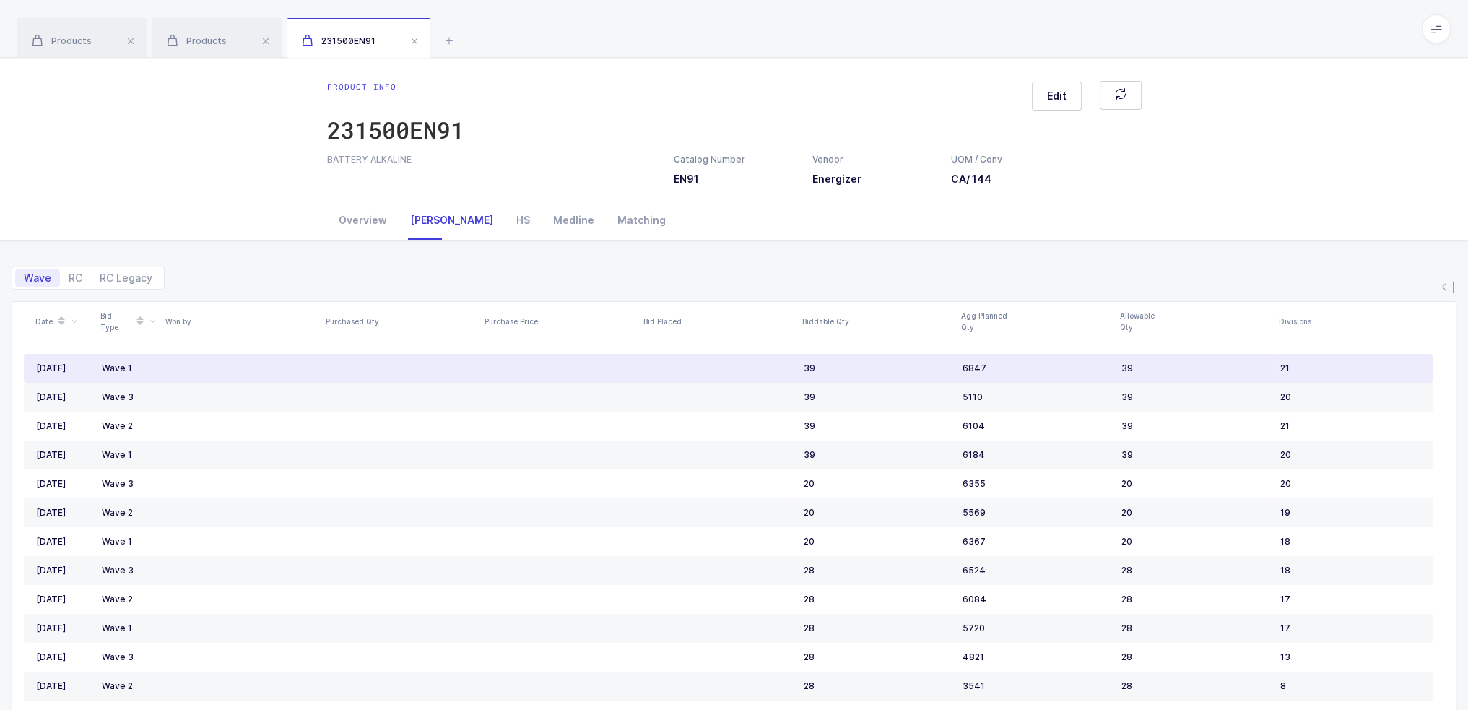
drag, startPoint x: 1326, startPoint y: 365, endPoint x: 66, endPoint y: 348, distance: 1260.8
click at [66, 348] on div "Date Bid Type Won by Purchased Qty Purchase Price Bid Placed Biddable Qty Agg P…" at bounding box center [734, 573] width 1420 height 543
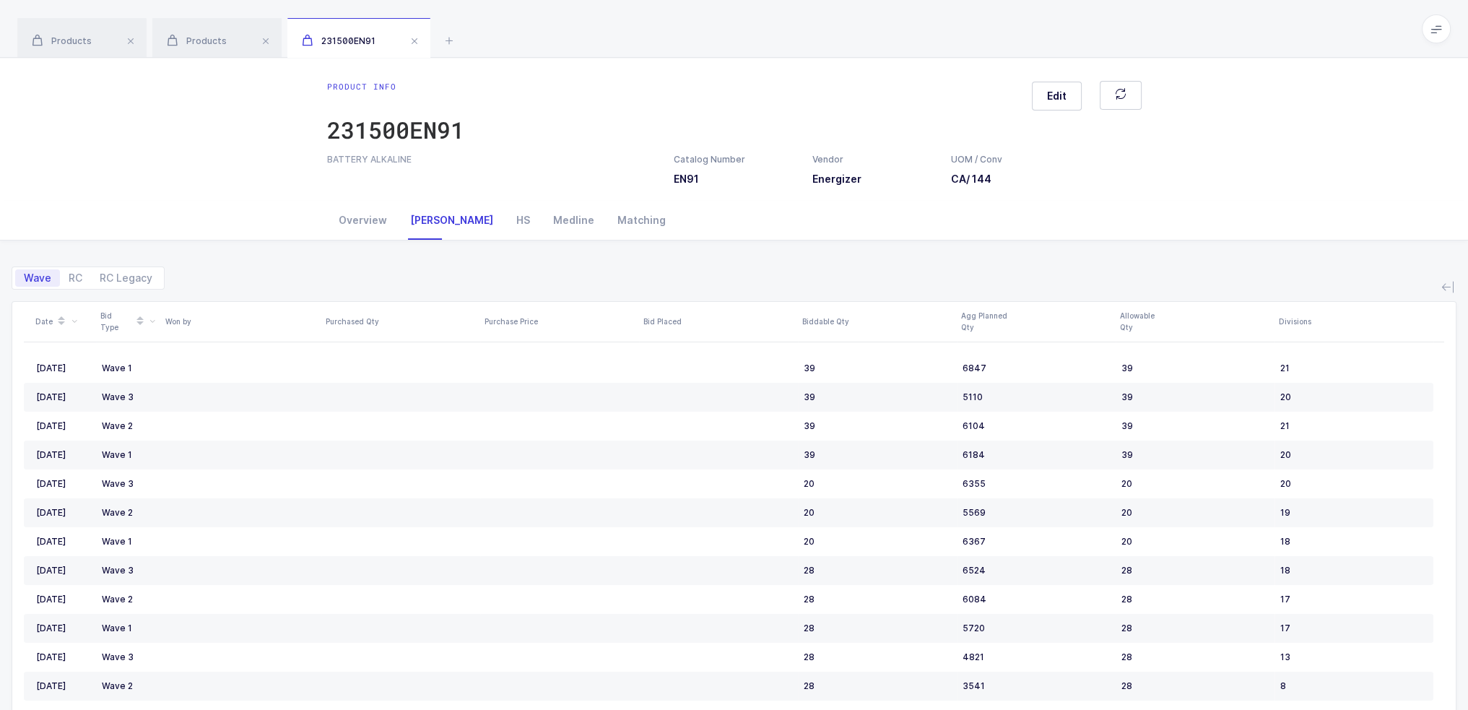
click at [75, 266] on div "Wave RC RC Legacy" at bounding box center [88, 277] width 153 height 23
click at [75, 273] on span "RC" at bounding box center [76, 278] width 14 height 10
click at [69, 272] on input "RC" at bounding box center [64, 273] width 9 height 9
radio input "true"
radio input "false"
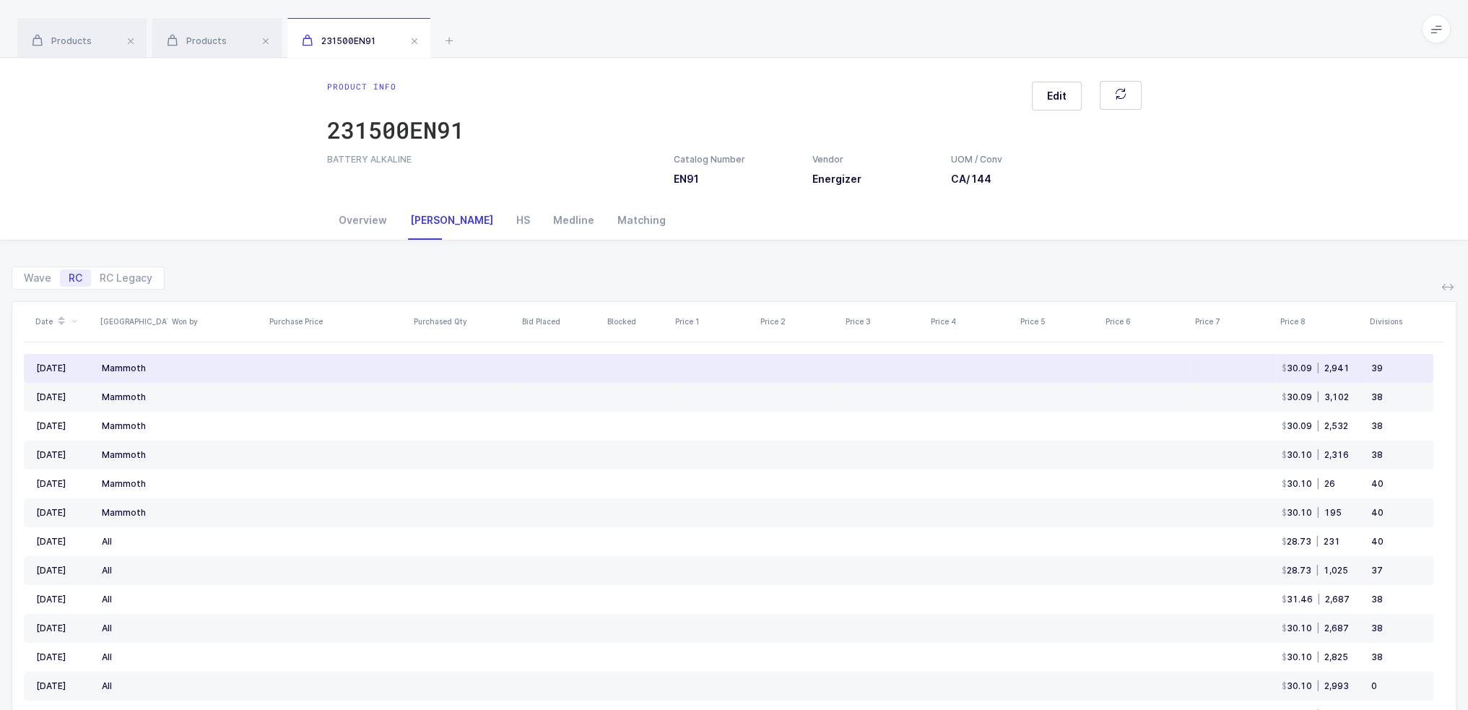
drag, startPoint x: 1404, startPoint y: 362, endPoint x: 161, endPoint y: 361, distance: 1242.7
click at [161, 361] on tr "[DATE] Mammoth 30.09 | 2,941 39" at bounding box center [728, 368] width 1409 height 29
click at [161, 361] on td "Mammoth" at bounding box center [131, 368] width 71 height 29
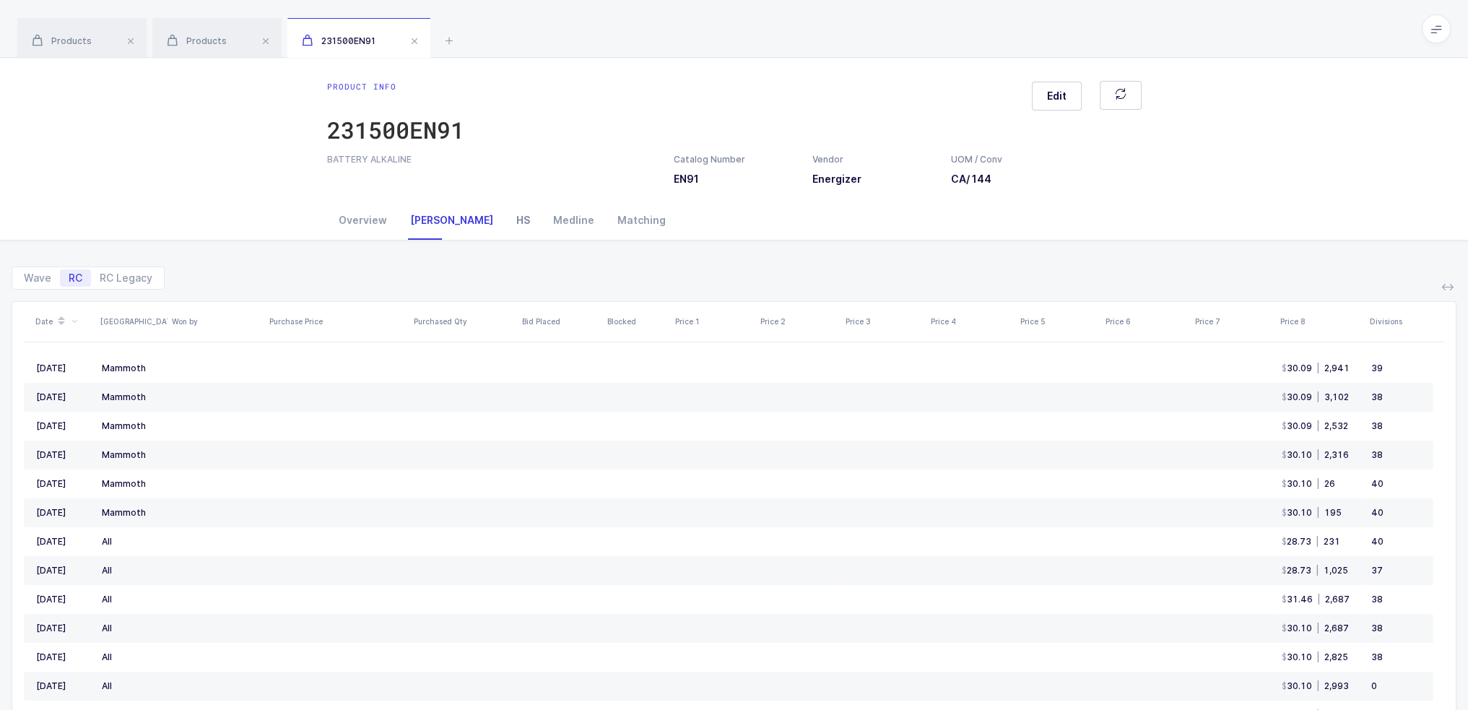
click at [505, 221] on div "HS" at bounding box center [523, 220] width 37 height 39
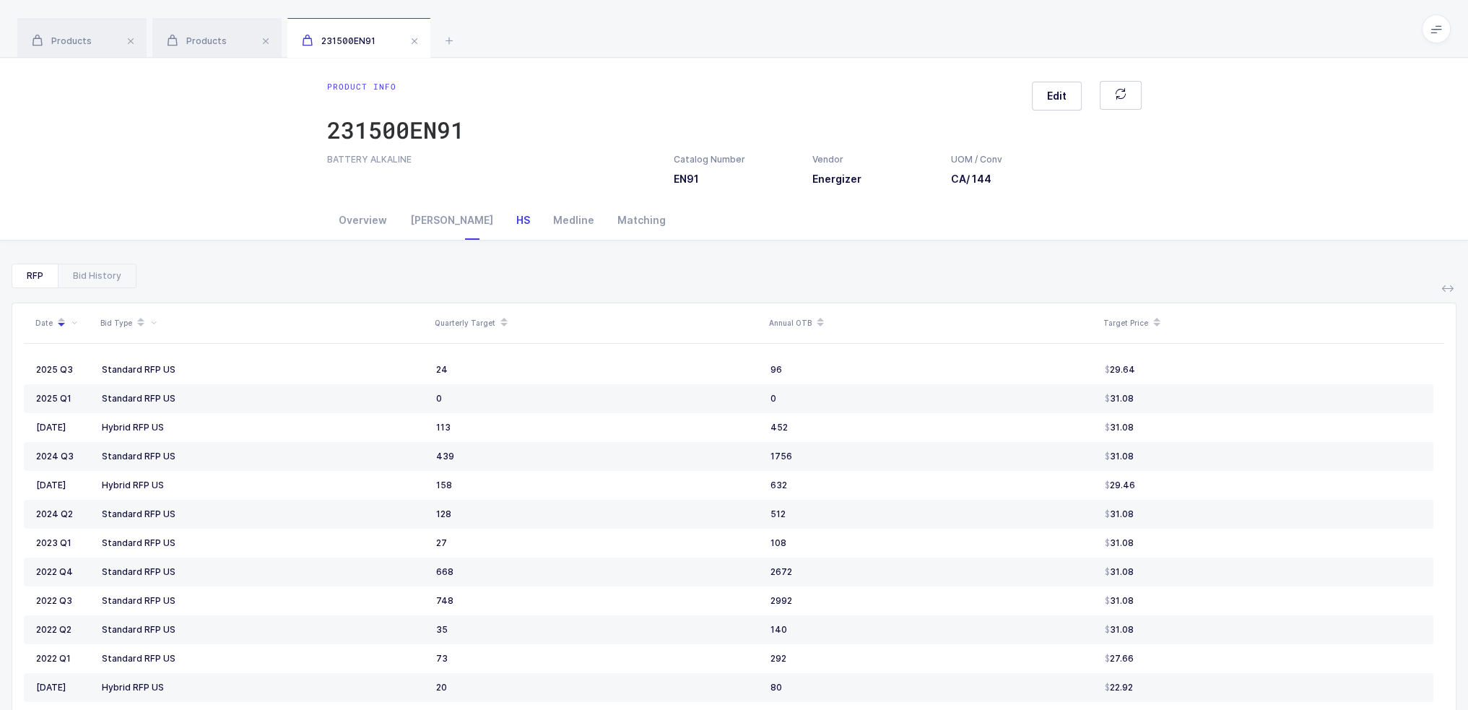
click at [439, 36] on div "Products Products 231500EN91" at bounding box center [734, 29] width 1468 height 58
click at [443, 37] on icon at bounding box center [448, 40] width 17 height 17
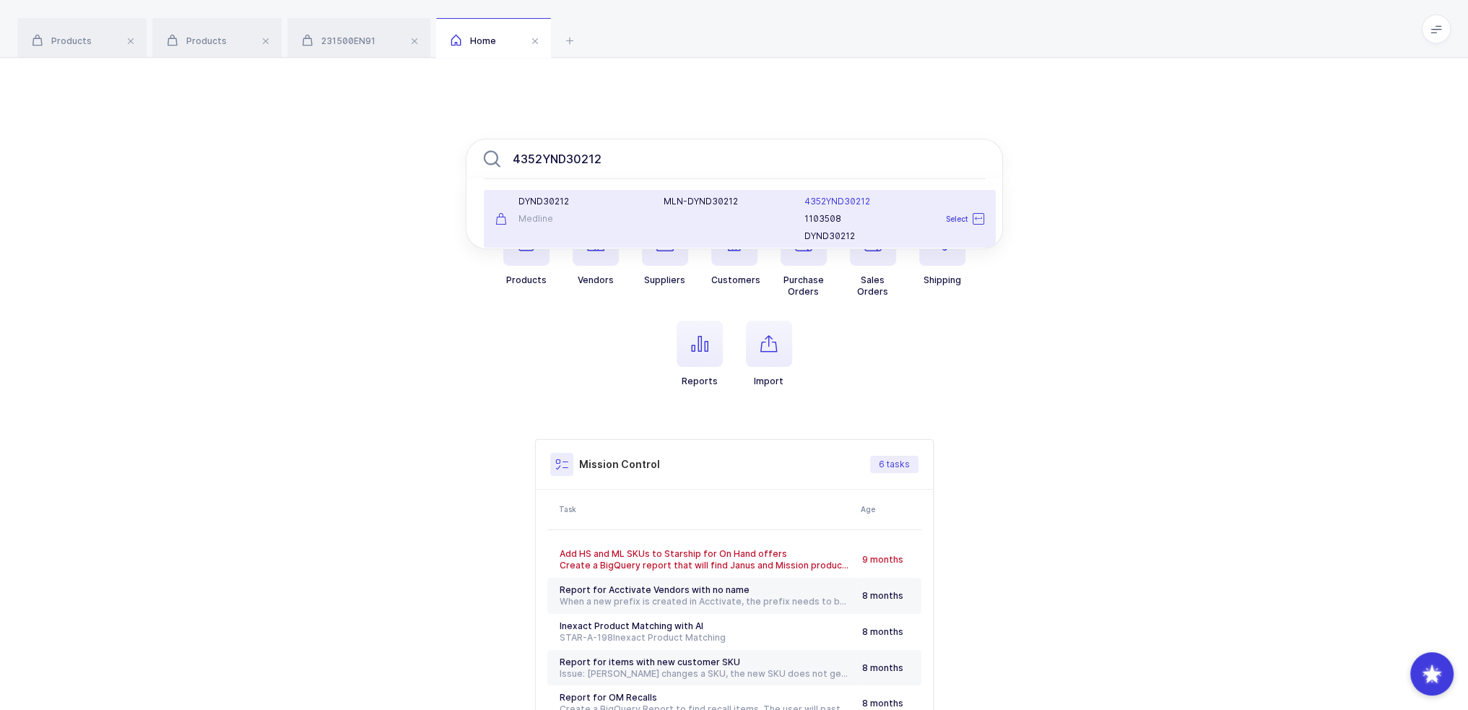
type input "4352YND30212"
click at [635, 225] on div "D Y N D 3 0 2 1 2 Medline" at bounding box center [571, 219] width 169 height 46
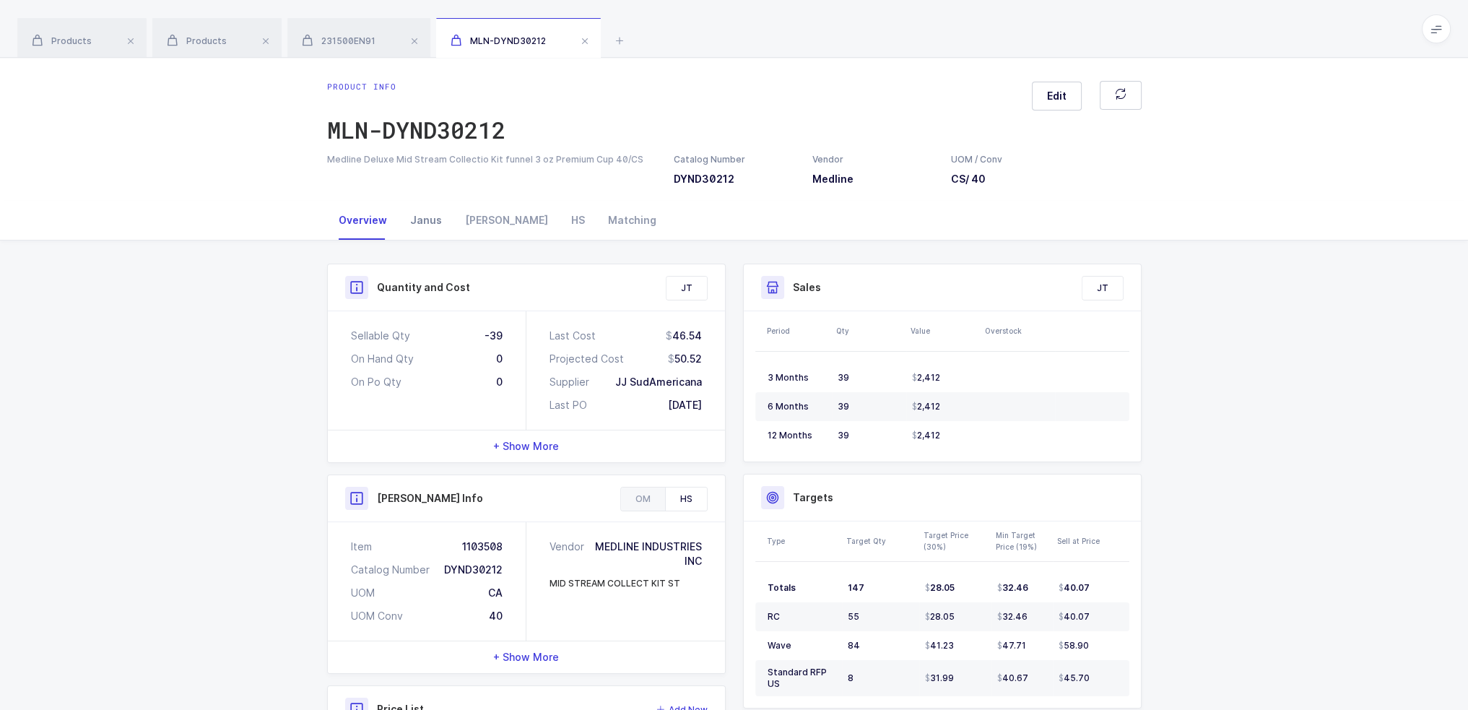
click at [426, 221] on div "Janus" at bounding box center [426, 220] width 55 height 39
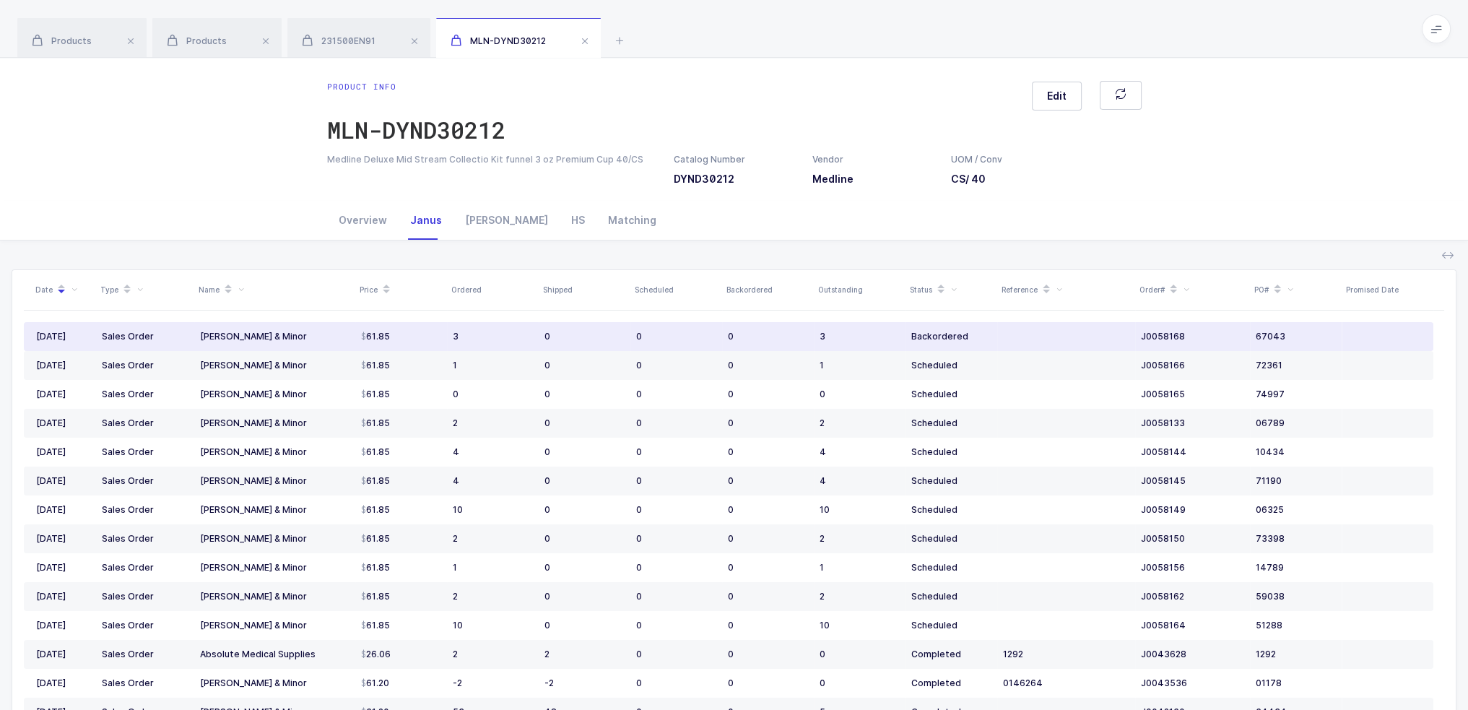
click at [1271, 334] on span "67043" at bounding box center [1271, 336] width 30 height 11
drag, startPoint x: 947, startPoint y: 336, endPoint x: 1347, endPoint y: 333, distance: 399.3
click at [1347, 333] on tr "[DATE] Sales Order [PERSON_NAME] & Minor 61.85 3 0 0 0 3 Backordered J0058168 6…" at bounding box center [728, 336] width 1409 height 29
click at [1347, 333] on td at bounding box center [1388, 336] width 92 height 29
click at [1163, 334] on span "J0058168" at bounding box center [1163, 337] width 44 height 12
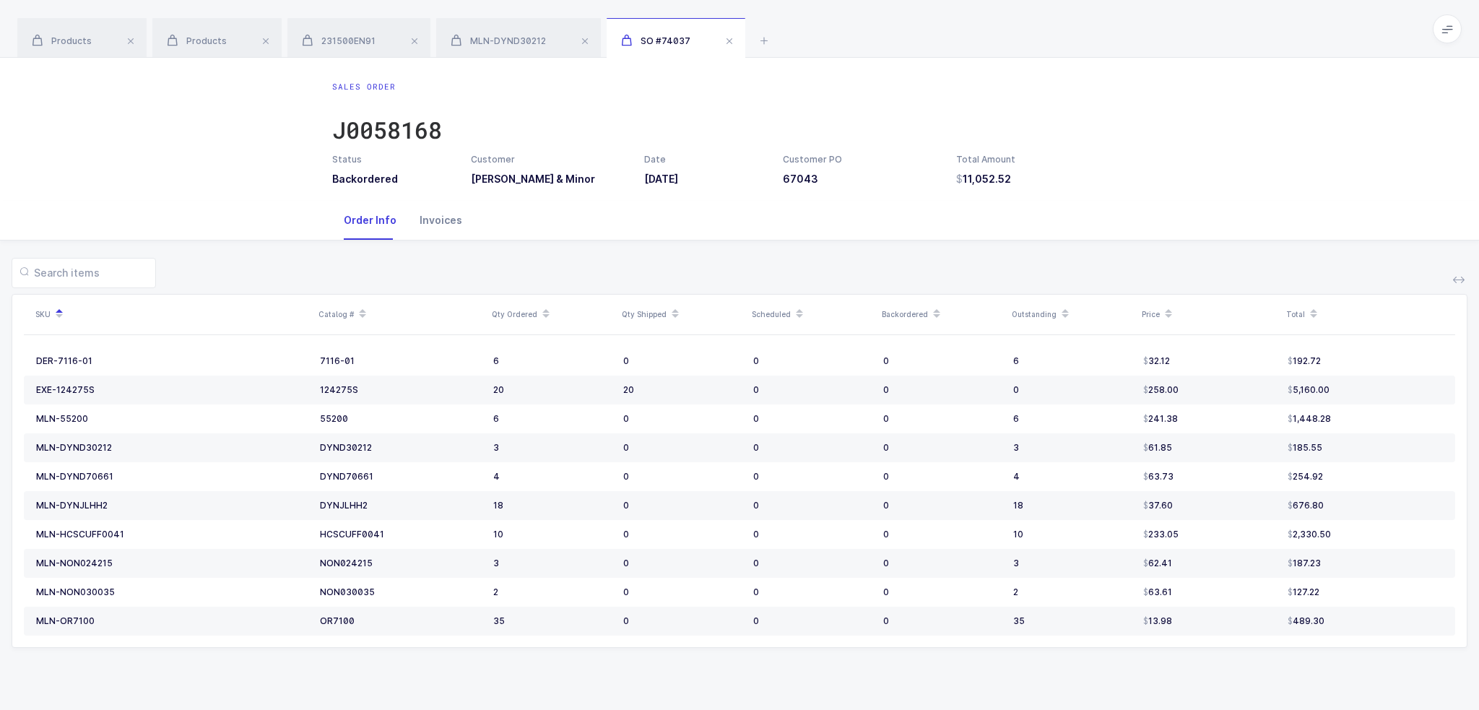
click at [436, 224] on div "Invoices" at bounding box center [441, 220] width 66 height 39
